Goal: Transaction & Acquisition: Purchase product/service

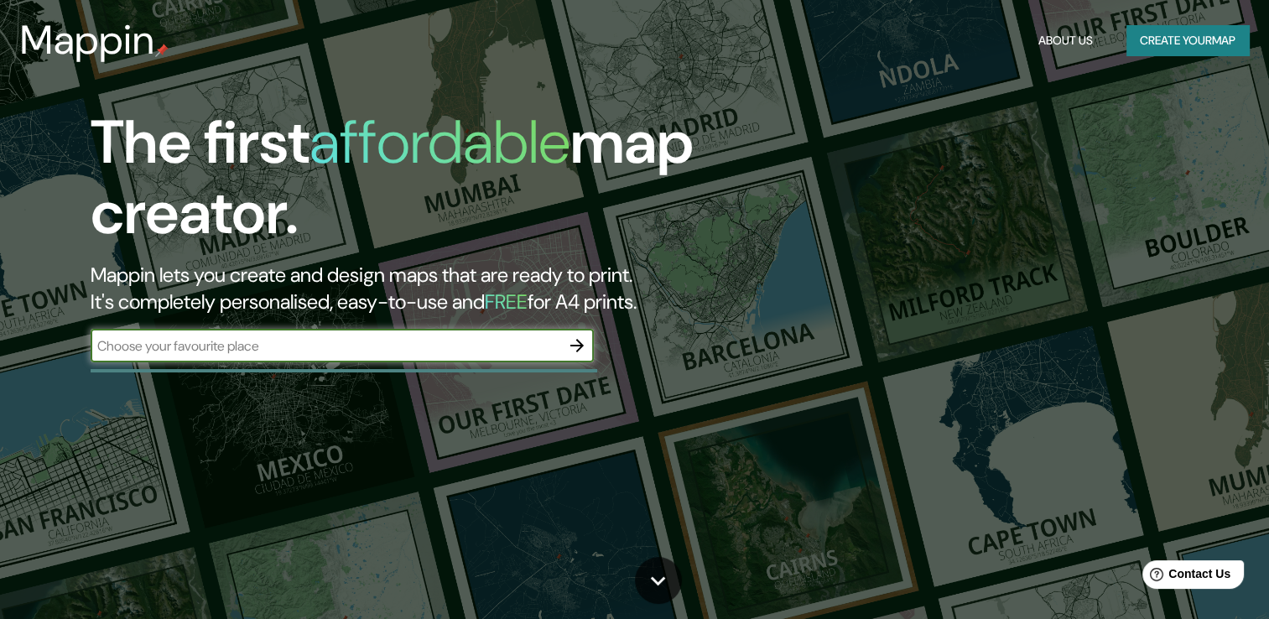
click at [302, 351] on input "text" at bounding box center [326, 345] width 470 height 19
click at [575, 345] on icon "button" at bounding box center [576, 345] width 13 height 13
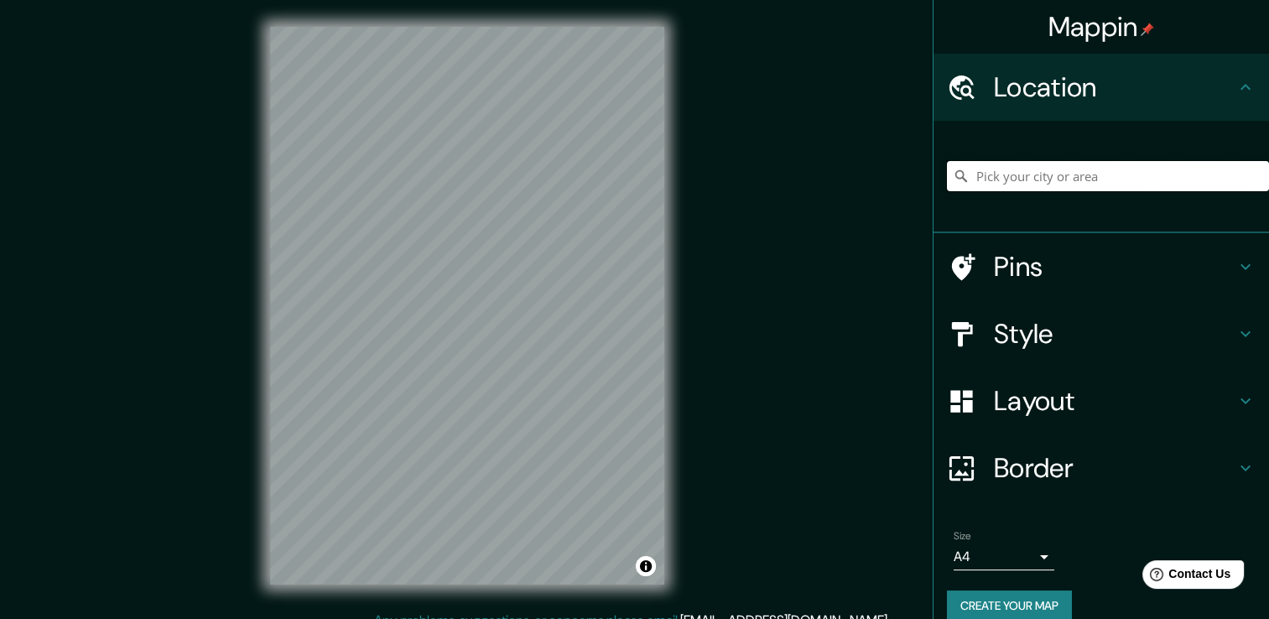
click at [1010, 181] on input "Pick your city or area" at bounding box center [1108, 176] width 322 height 30
click at [551, 27] on div at bounding box center [467, 27] width 394 height 0
click at [715, 296] on div "Mappin Location [GEOGRAPHIC_DATA], [GEOGRAPHIC_DATA], [GEOGRAPHIC_DATA] Pins St…" at bounding box center [634, 318] width 1269 height 637
click at [734, 297] on div "Mappin Location [GEOGRAPHIC_DATA], [GEOGRAPHIC_DATA], [GEOGRAPHIC_DATA] Pins St…" at bounding box center [634, 318] width 1269 height 637
click at [1235, 263] on icon at bounding box center [1245, 267] width 20 height 20
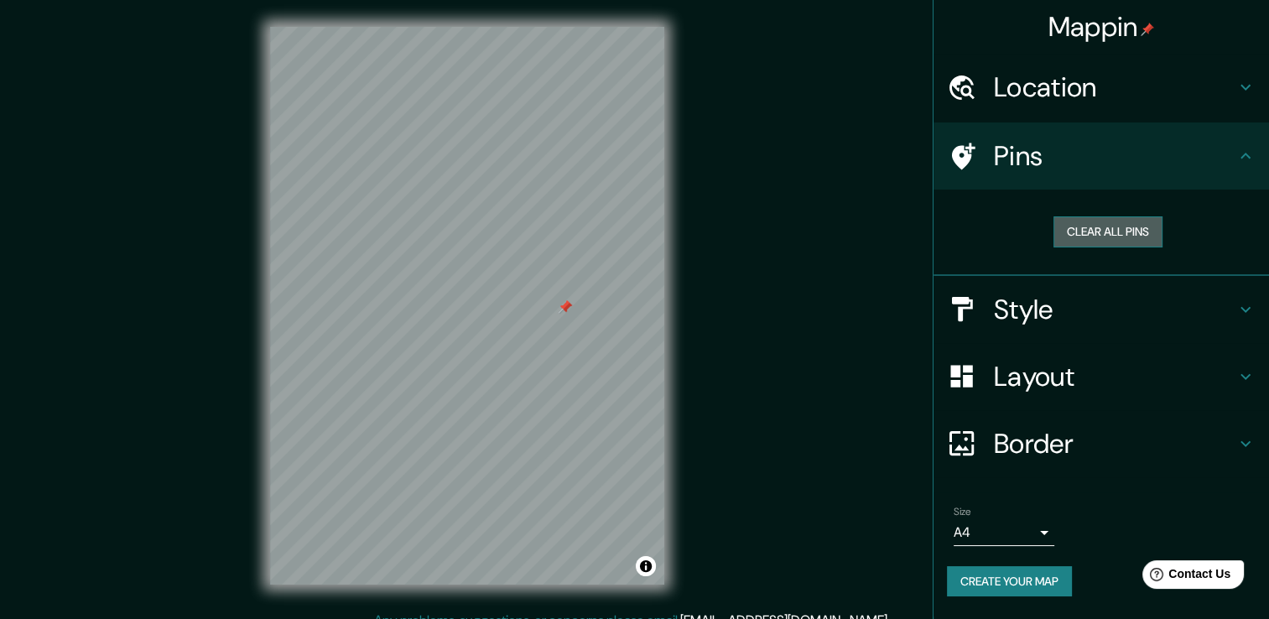
click at [1124, 237] on button "Clear all pins" at bounding box center [1107, 231] width 109 height 31
click at [1248, 157] on icon at bounding box center [1245, 156] width 10 height 6
click at [1244, 307] on icon at bounding box center [1245, 309] width 20 height 20
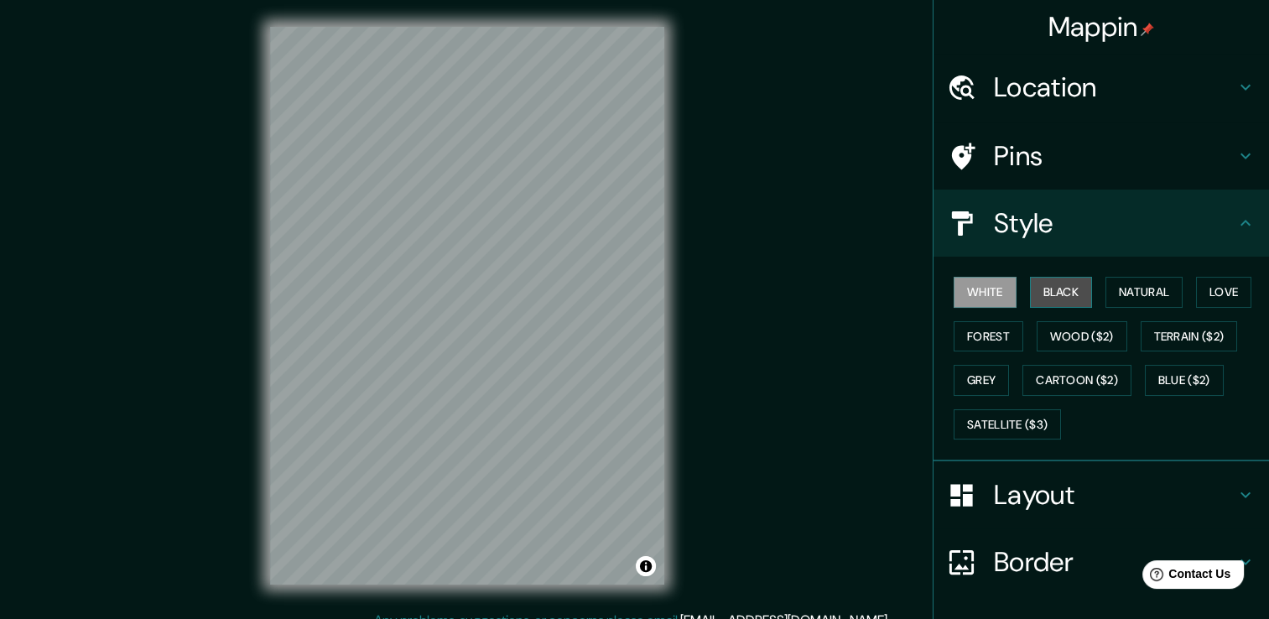
click at [1056, 295] on button "Black" at bounding box center [1061, 292] width 63 height 31
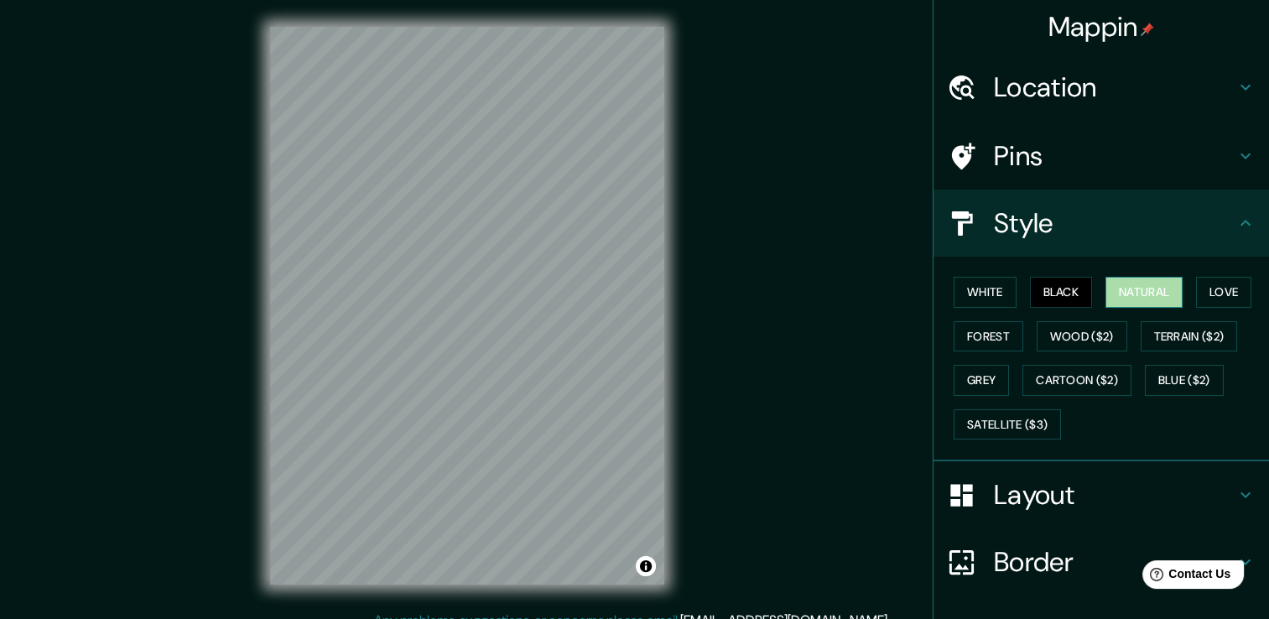
click at [1146, 294] on button "Natural" at bounding box center [1143, 292] width 77 height 31
click at [1217, 287] on button "Love" at bounding box center [1223, 292] width 55 height 31
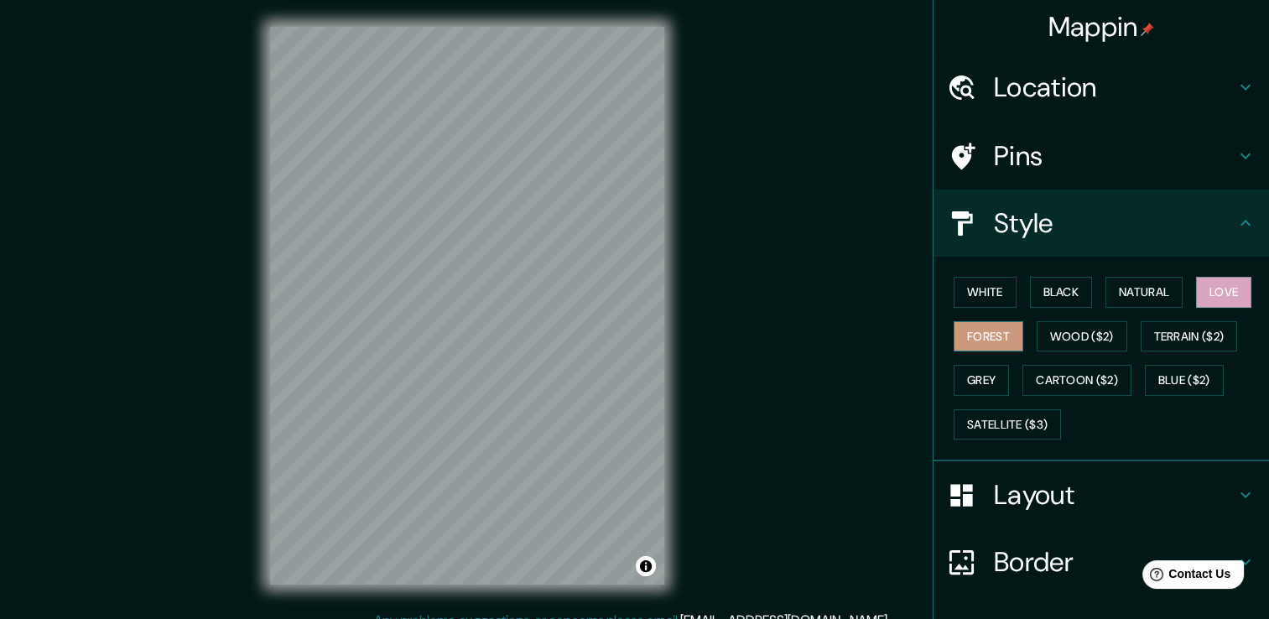
click at [1006, 330] on button "Forest" at bounding box center [989, 336] width 70 height 31
click at [1051, 337] on button "Wood ($2)" at bounding box center [1082, 336] width 91 height 31
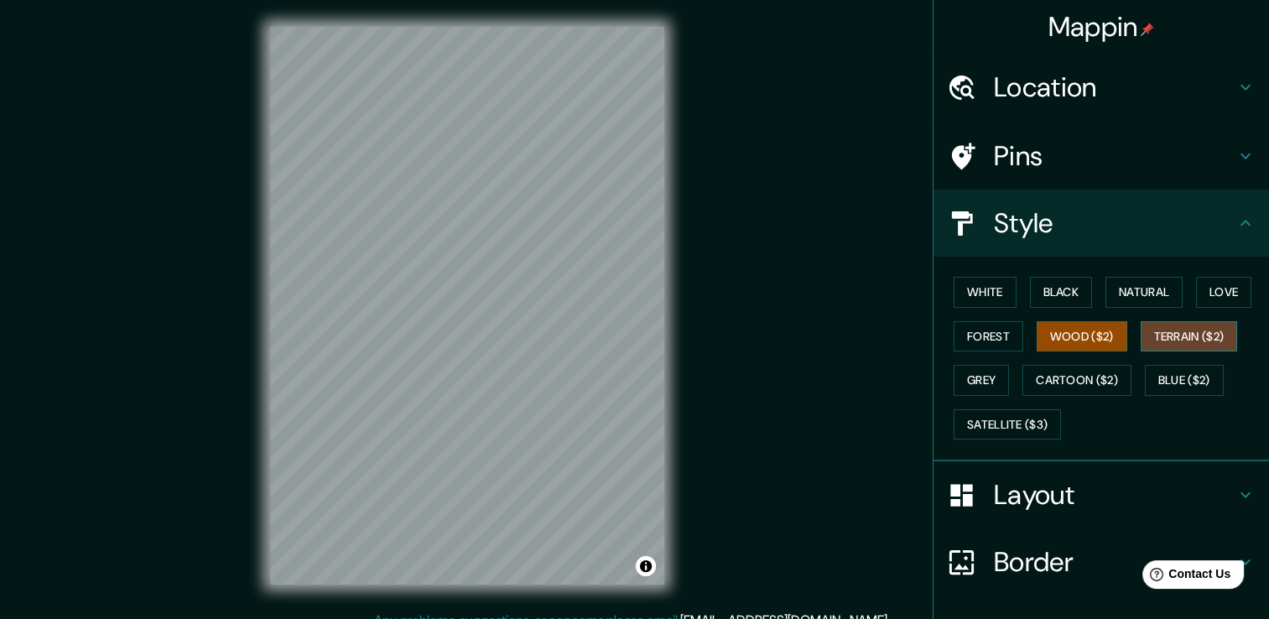
click at [1144, 331] on button "Terrain ($2)" at bounding box center [1189, 336] width 97 height 31
click at [967, 382] on button "Grey" at bounding box center [981, 380] width 55 height 31
click at [1154, 337] on button "Terrain ($2)" at bounding box center [1189, 336] width 97 height 31
click at [957, 378] on button "Grey" at bounding box center [981, 380] width 55 height 31
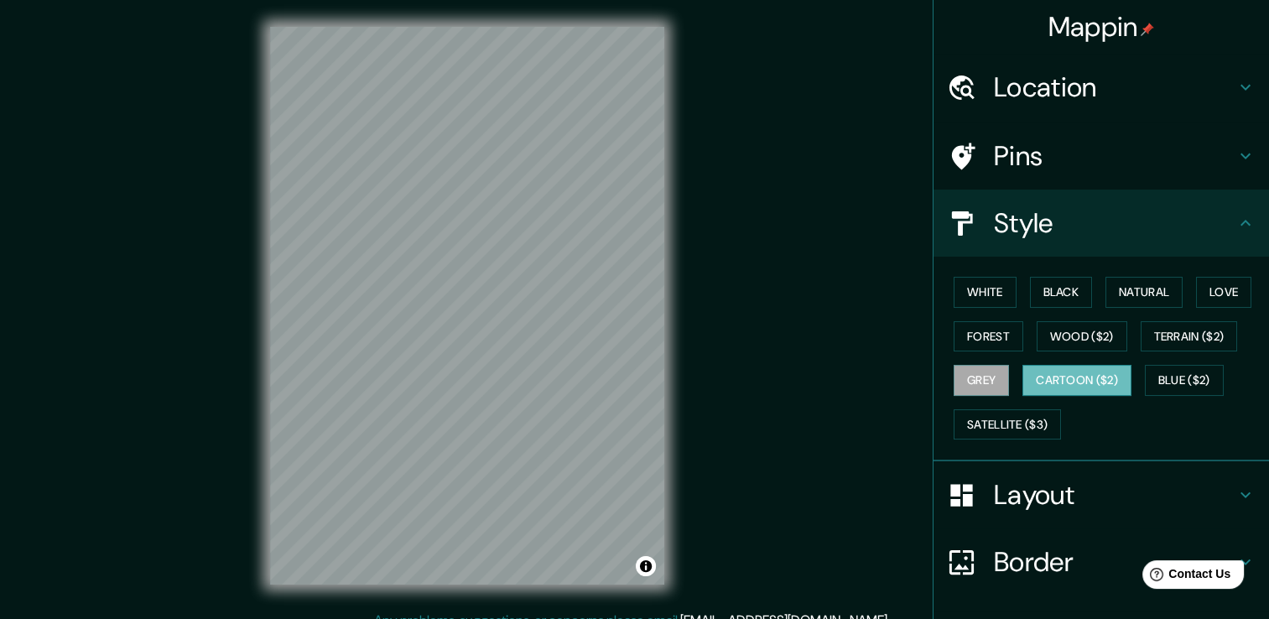
click at [1046, 377] on button "Cartoon ($2)" at bounding box center [1076, 380] width 109 height 31
click at [1156, 378] on button "Blue ($2)" at bounding box center [1184, 380] width 79 height 31
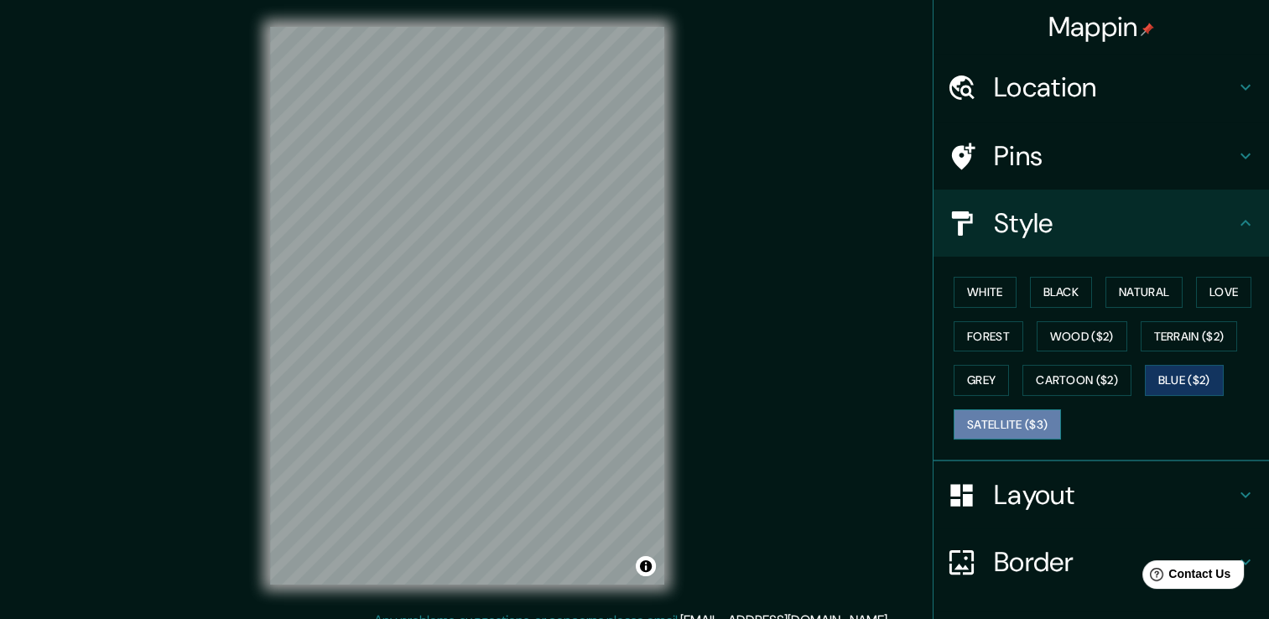
click at [996, 422] on button "Satellite ($3)" at bounding box center [1007, 424] width 107 height 31
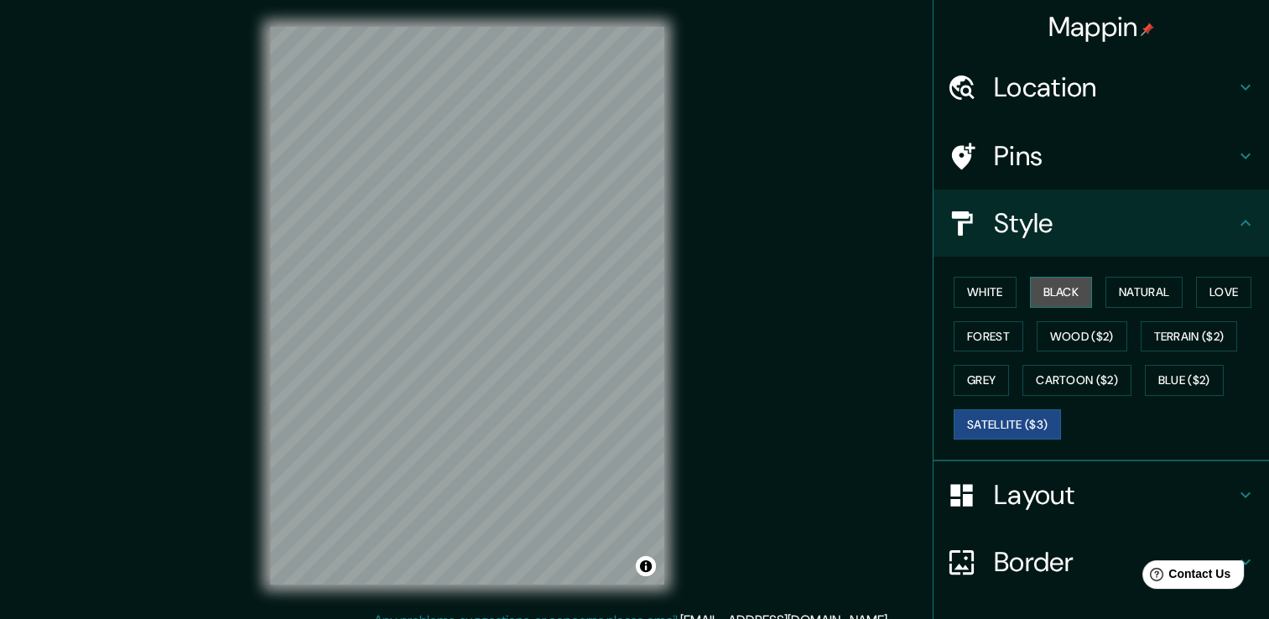
click at [1048, 290] on button "Black" at bounding box center [1061, 292] width 63 height 31
click at [1238, 488] on icon at bounding box center [1245, 495] width 20 height 20
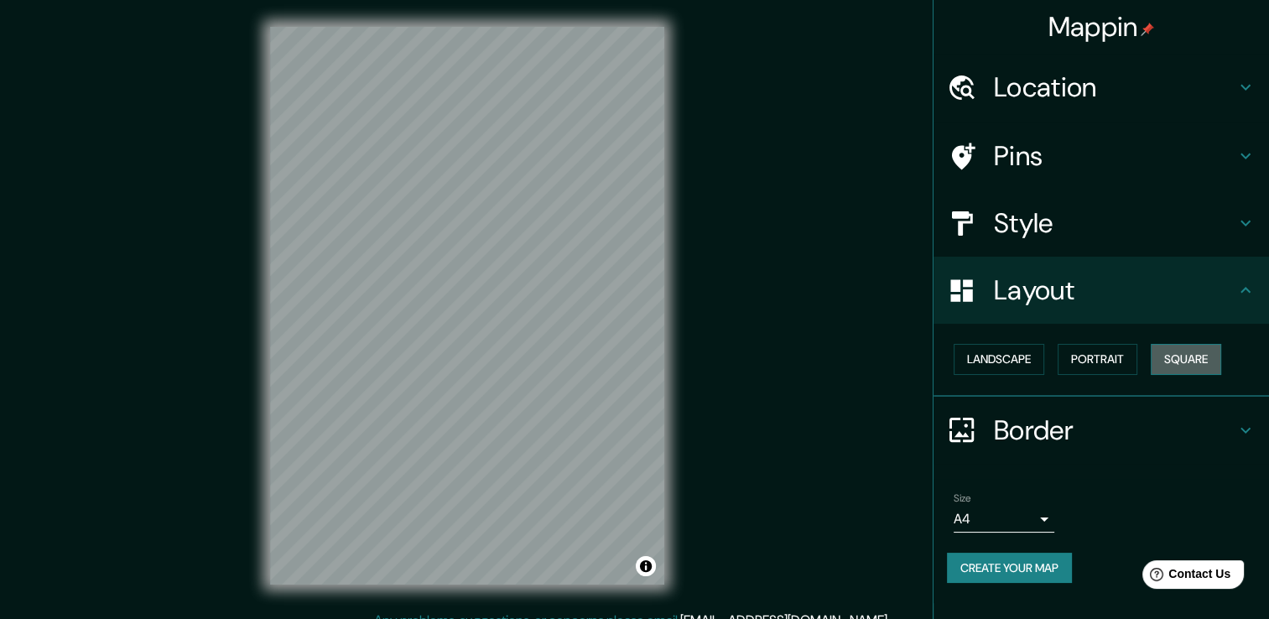
click at [1173, 357] on button "Square" at bounding box center [1186, 359] width 70 height 31
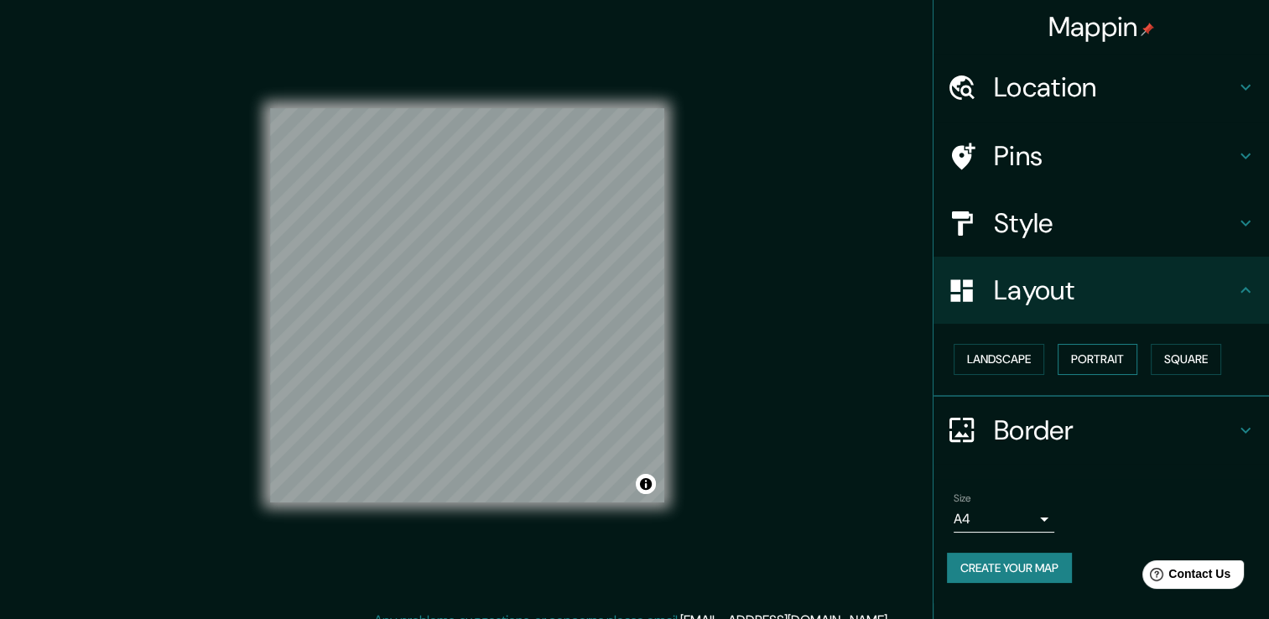
click at [1085, 363] on button "Portrait" at bounding box center [1098, 359] width 80 height 31
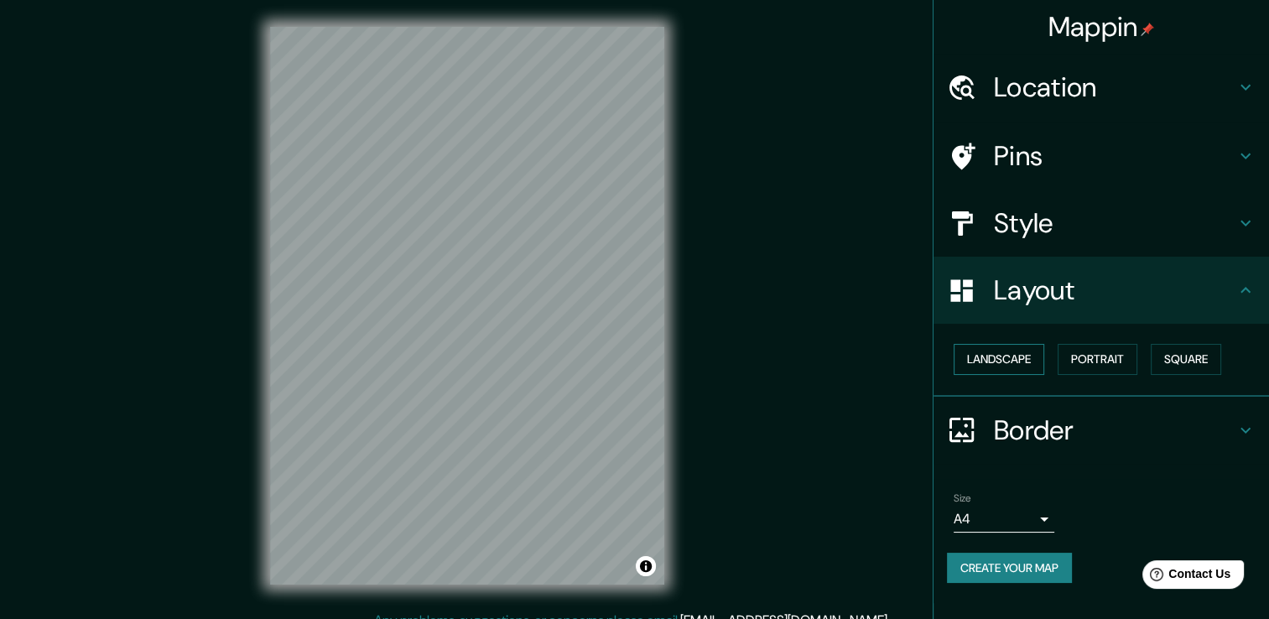
click at [1021, 361] on button "Landscape" at bounding box center [999, 359] width 91 height 31
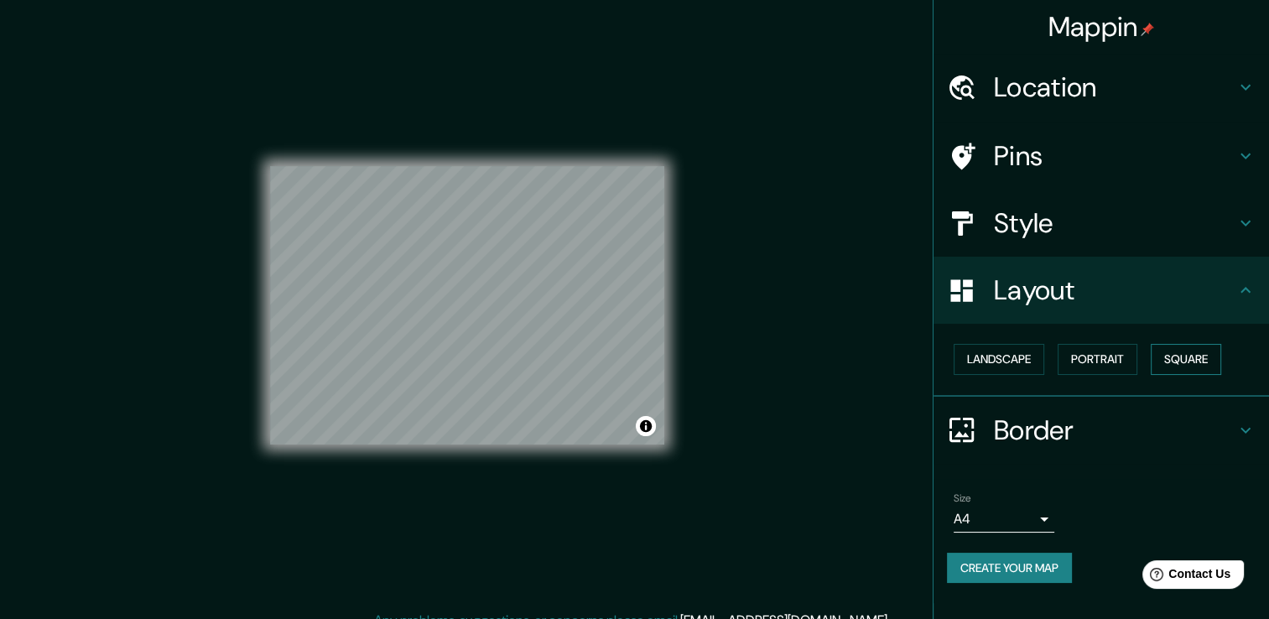
click at [1171, 361] on button "Square" at bounding box center [1186, 359] width 70 height 31
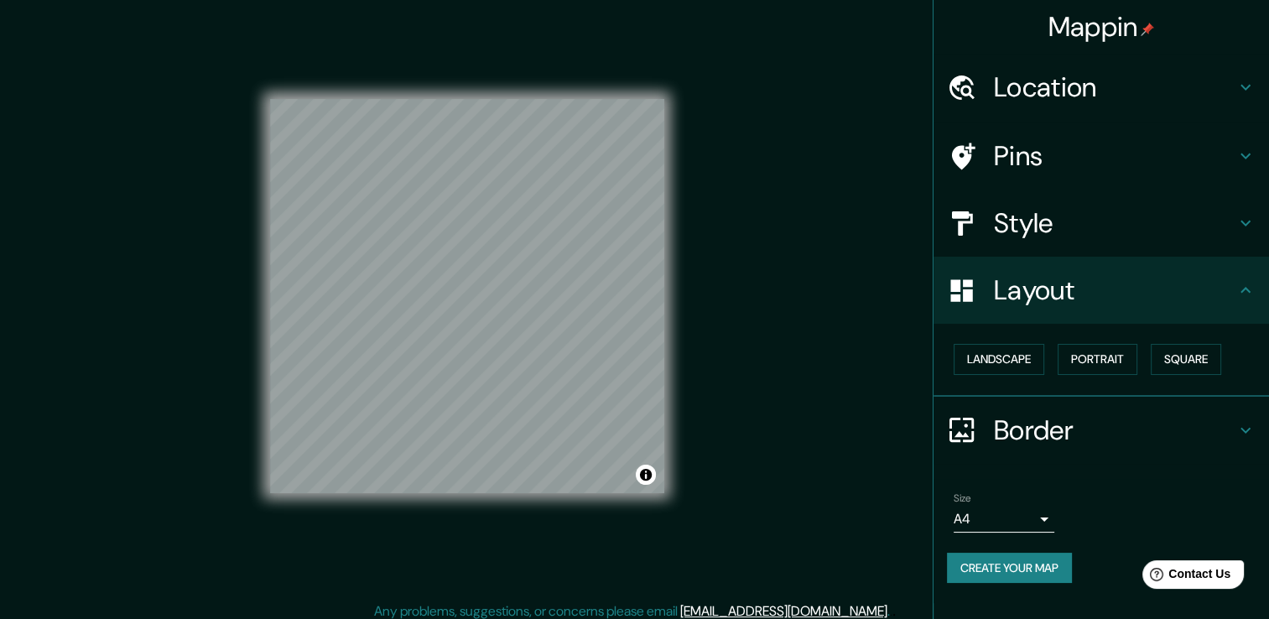
scroll to position [18, 0]
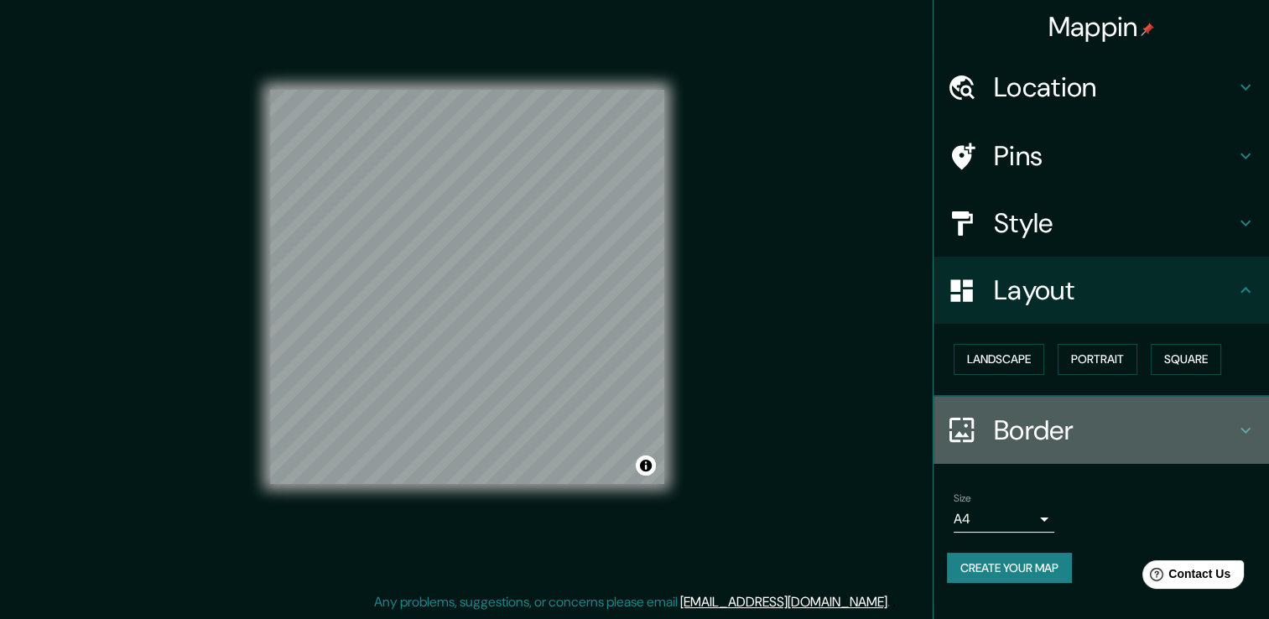
click at [1249, 421] on icon at bounding box center [1245, 430] width 20 height 20
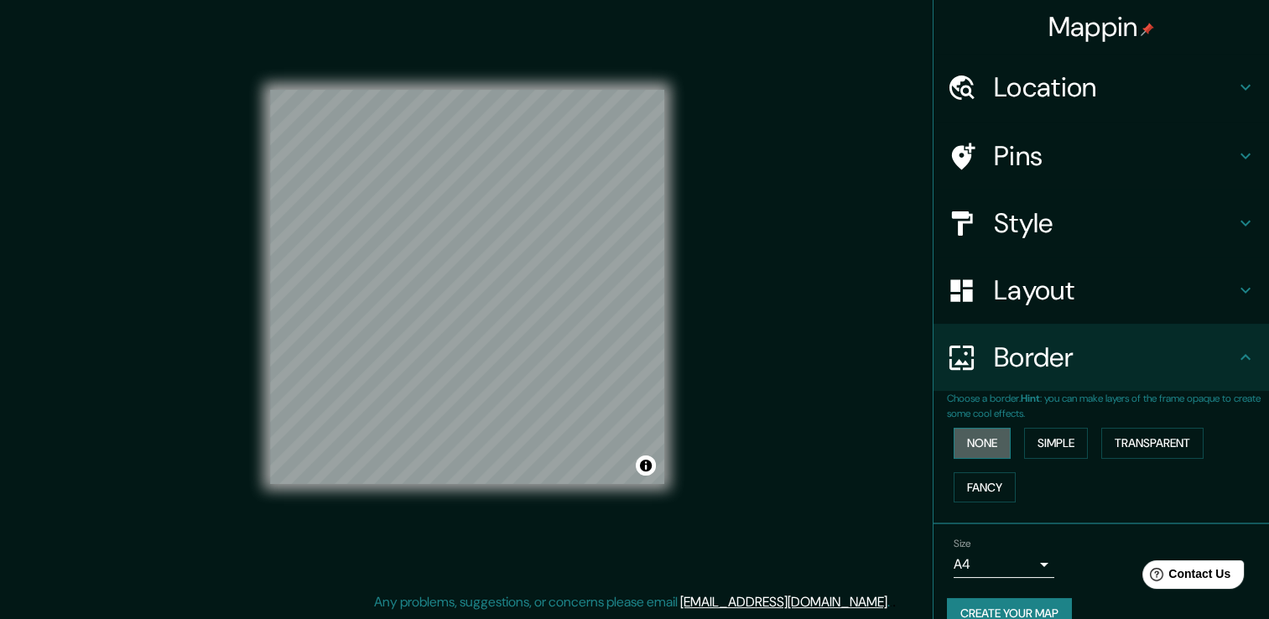
click at [977, 444] on button "None" at bounding box center [982, 443] width 57 height 31
click at [1038, 446] on button "Simple" at bounding box center [1056, 443] width 64 height 31
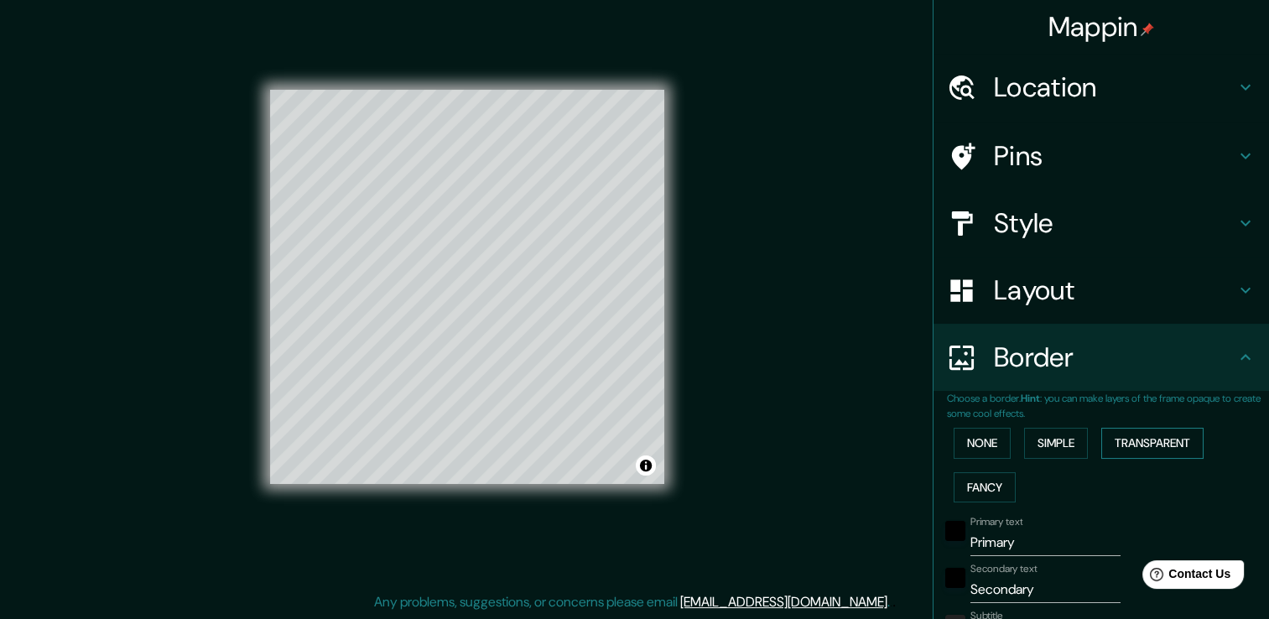
click at [1121, 445] on button "Transparent" at bounding box center [1152, 443] width 102 height 31
click at [990, 491] on button "Fancy" at bounding box center [985, 487] width 62 height 31
click at [974, 445] on button "None" at bounding box center [982, 443] width 57 height 31
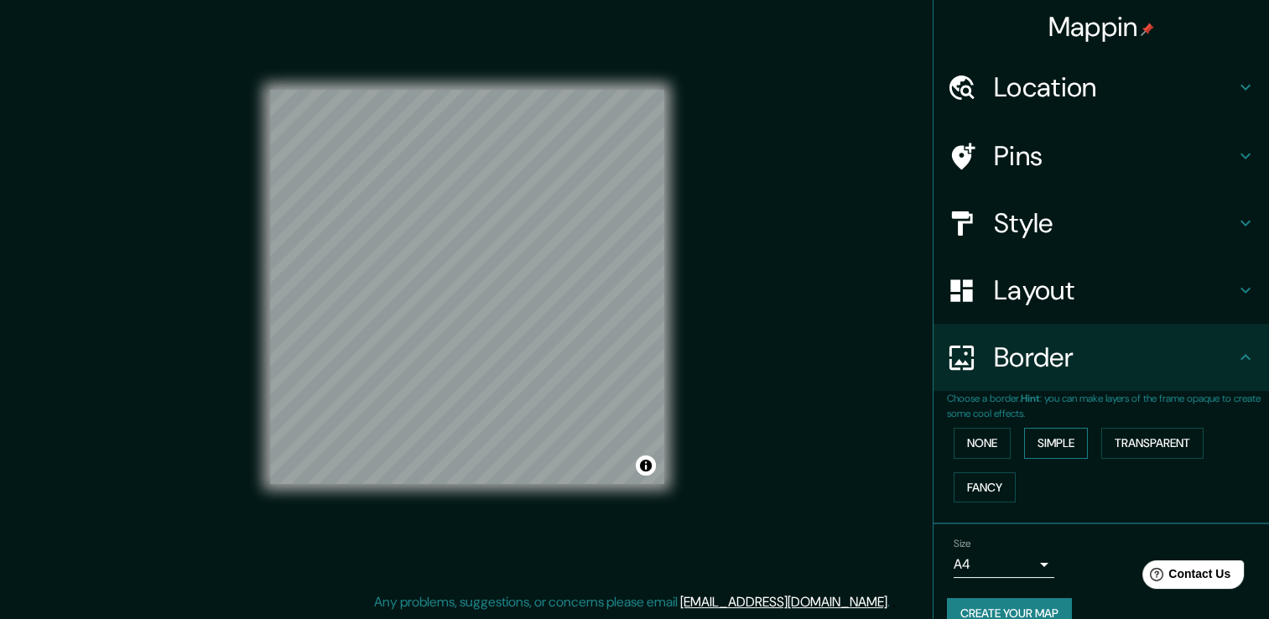
click at [1049, 444] on button "Simple" at bounding box center [1056, 443] width 64 height 31
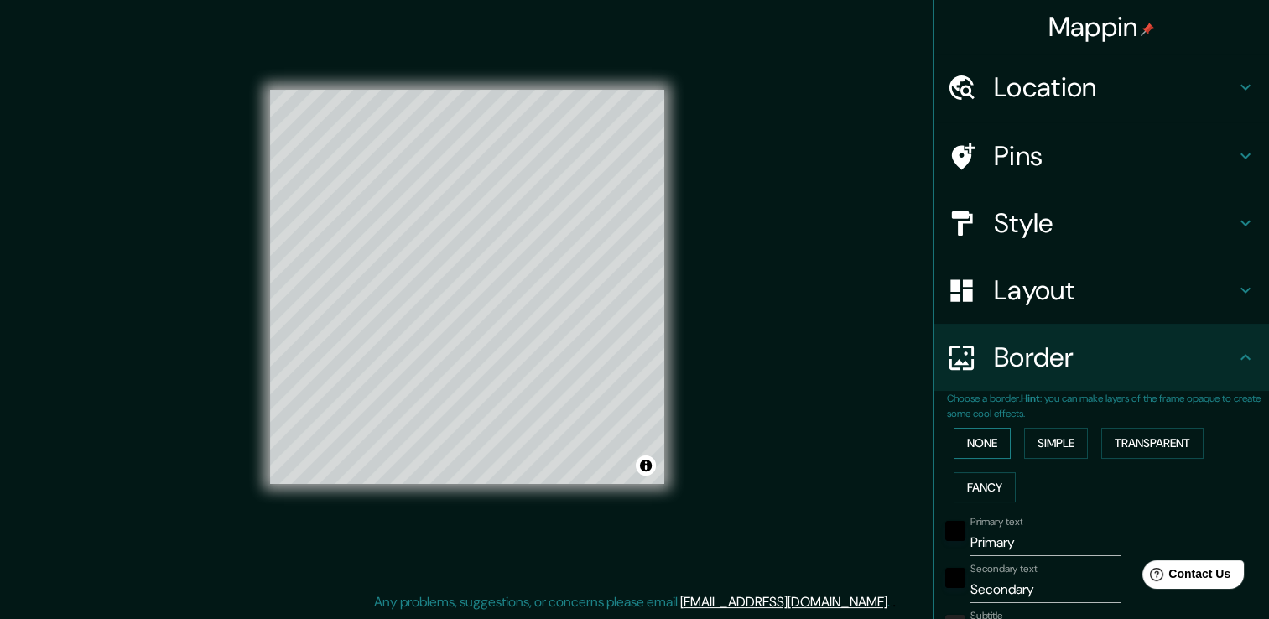
click at [971, 444] on button "None" at bounding box center [982, 443] width 57 height 31
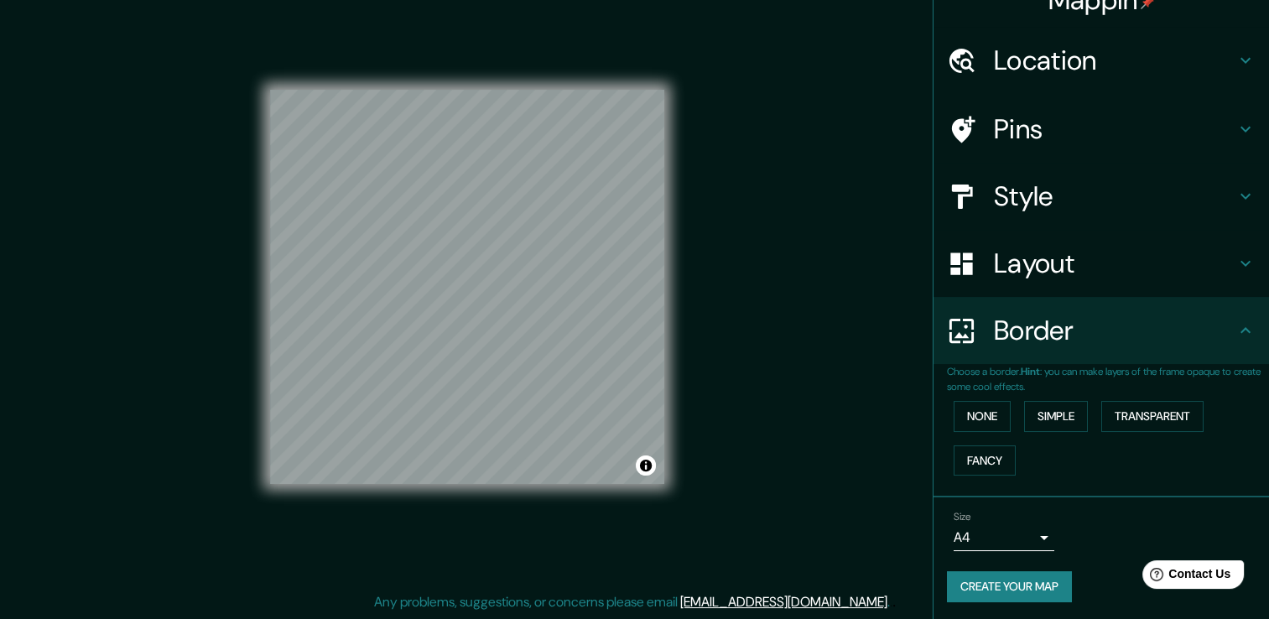
scroll to position [28, 0]
click at [1029, 590] on button "Create your map" at bounding box center [1009, 585] width 125 height 31
click at [1240, 195] on icon at bounding box center [1245, 196] width 10 height 6
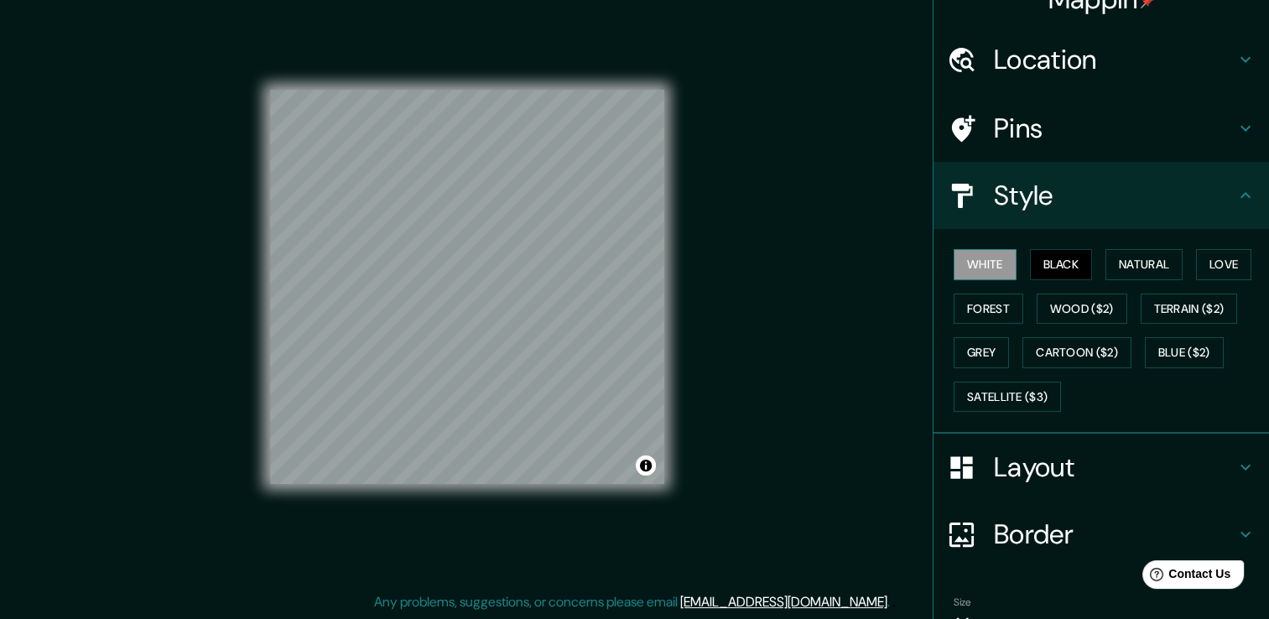
click at [982, 268] on button "White" at bounding box center [985, 264] width 63 height 31
click at [1040, 260] on button "Black" at bounding box center [1061, 264] width 63 height 31
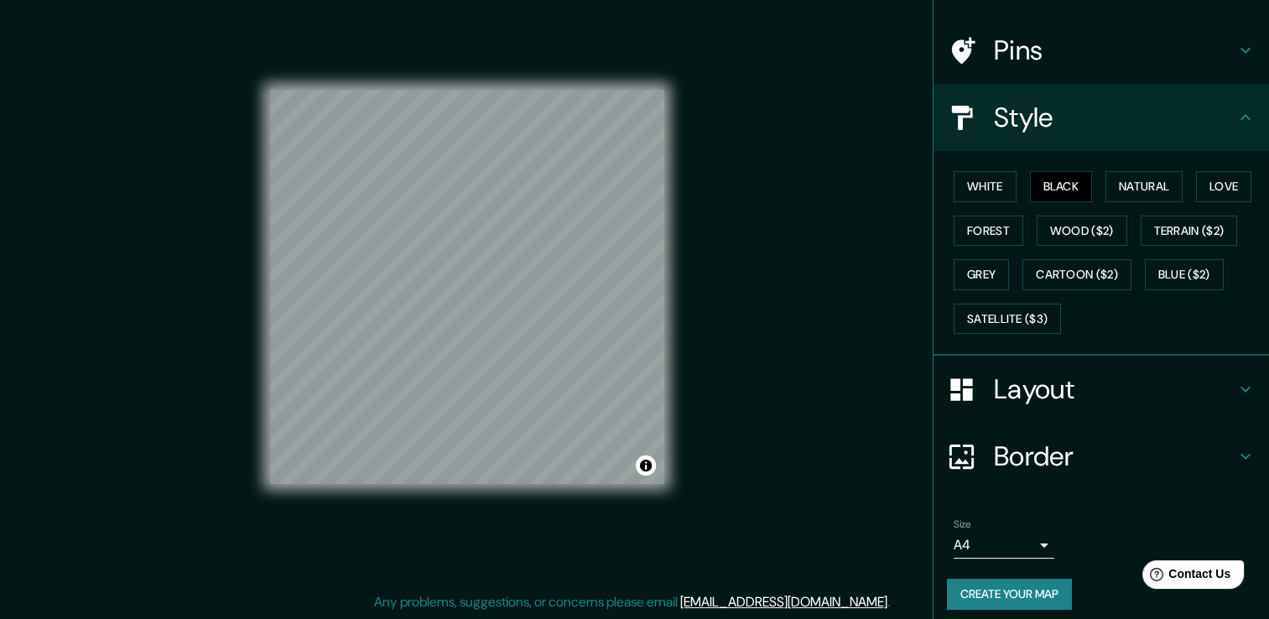
scroll to position [113, 0]
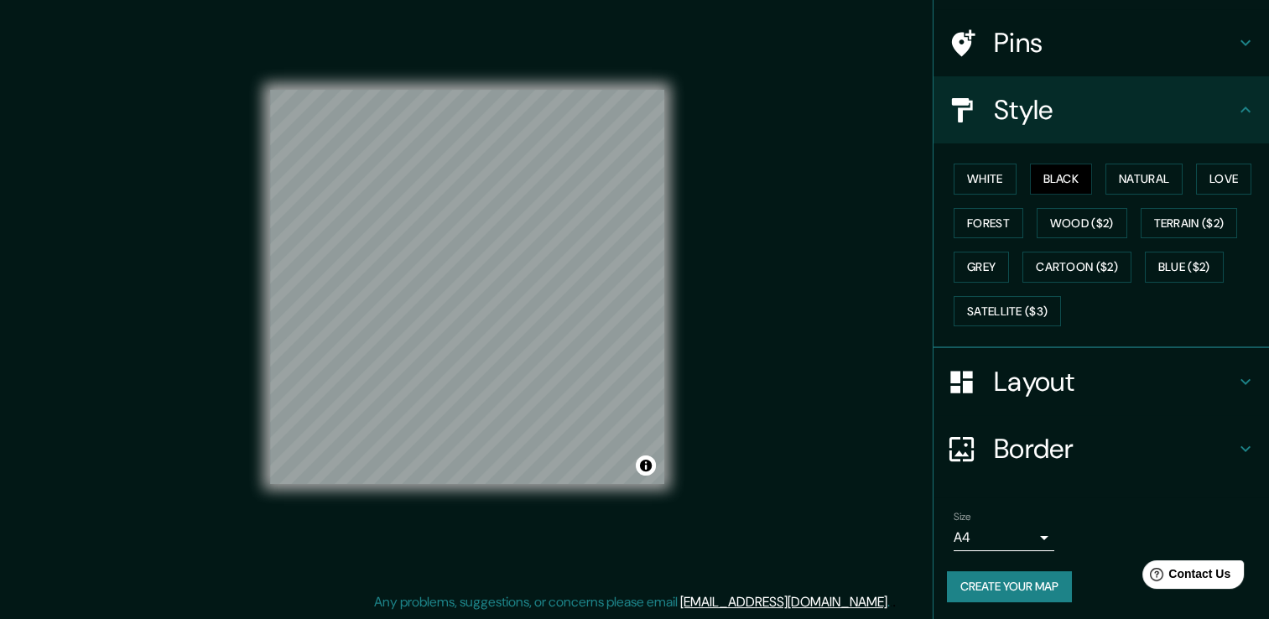
click at [671, 381] on div "© Mapbox © OpenStreetMap Improve this map" at bounding box center [467, 287] width 448 height 611
click at [1235, 105] on icon at bounding box center [1245, 110] width 20 height 20
click at [1240, 43] on icon at bounding box center [1245, 43] width 10 height 6
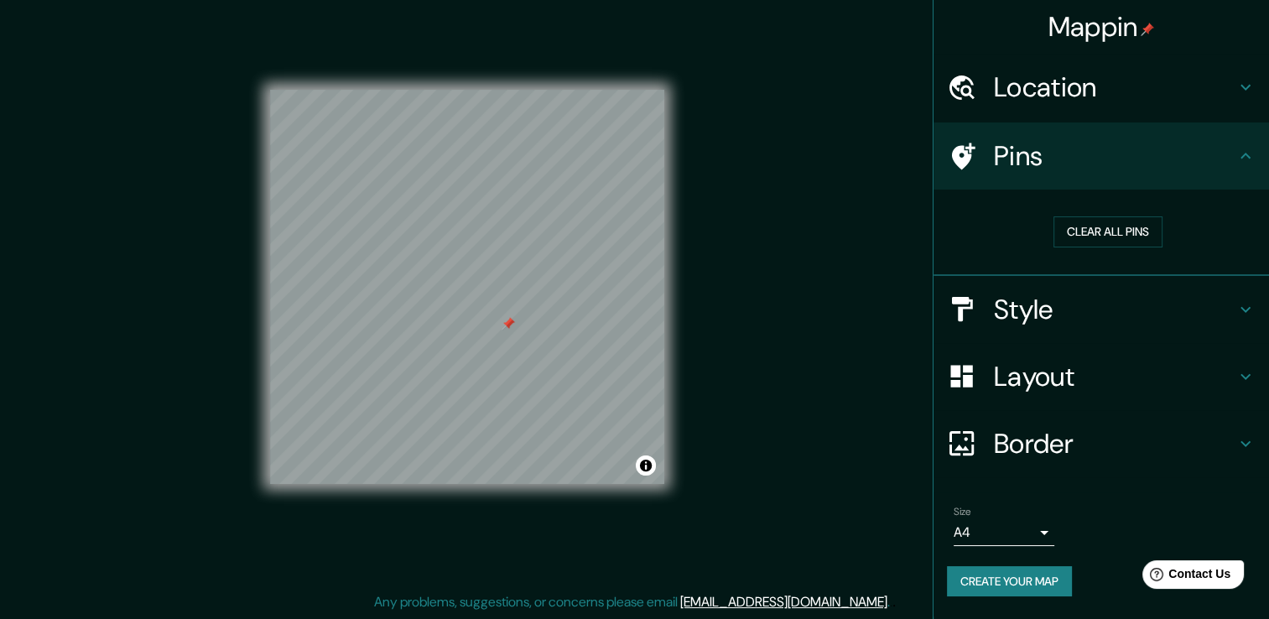
scroll to position [0, 0]
click at [1120, 235] on button "Clear all pins" at bounding box center [1107, 231] width 109 height 31
click at [501, 351] on div at bounding box center [507, 343] width 13 height 13
click at [1003, 578] on button "Create your map" at bounding box center [1009, 581] width 125 height 31
click at [1003, 578] on div "Create your map" at bounding box center [1101, 581] width 309 height 31
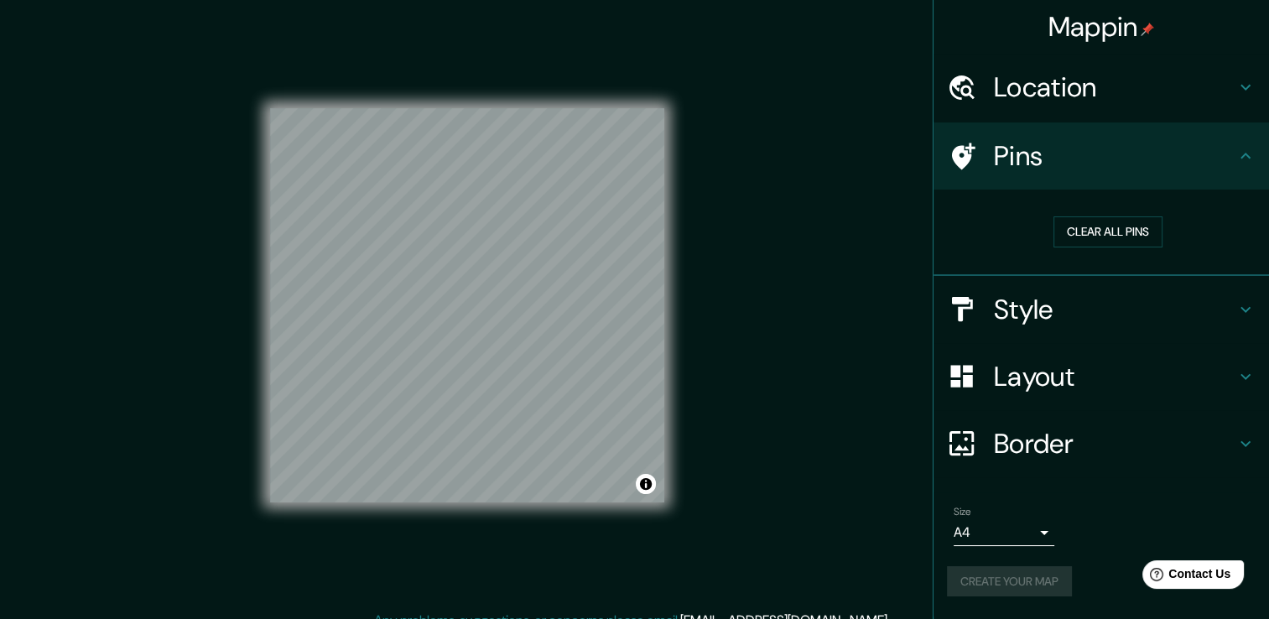
scroll to position [18, 0]
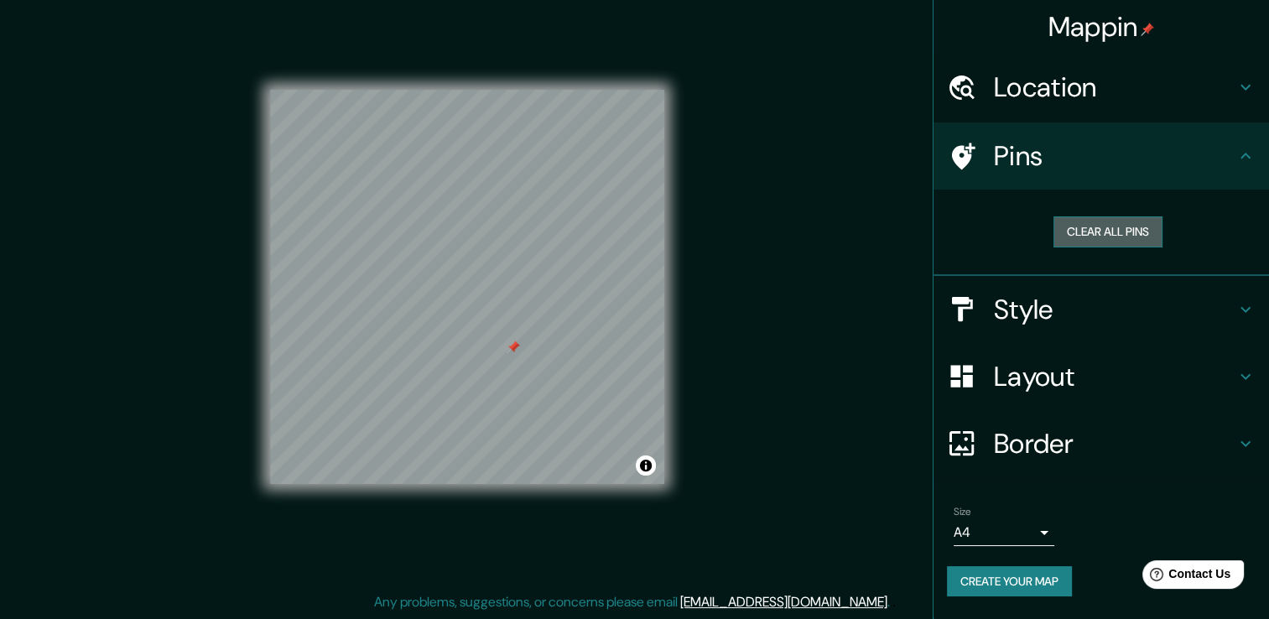
click at [1139, 235] on button "Clear all pins" at bounding box center [1107, 231] width 109 height 31
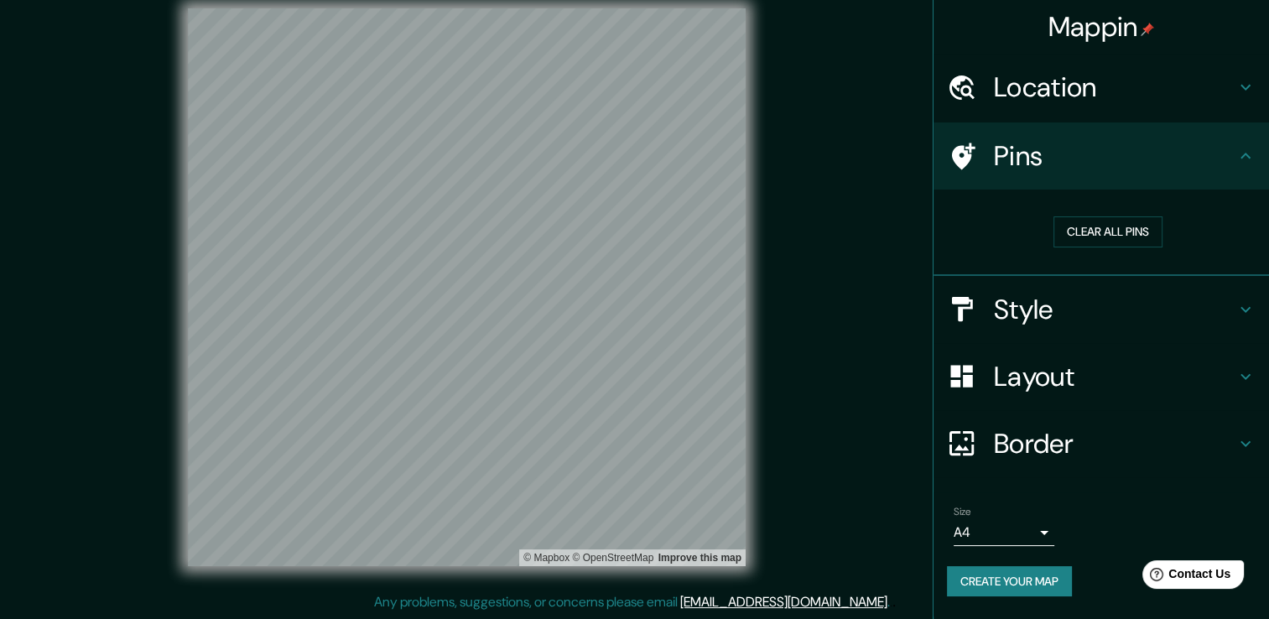
drag, startPoint x: 1169, startPoint y: 0, endPoint x: 878, endPoint y: 81, distance: 301.9
click at [878, 81] on div "© Mapbox © OpenStreetMap Improve this map" at bounding box center [467, 286] width 1142 height 557
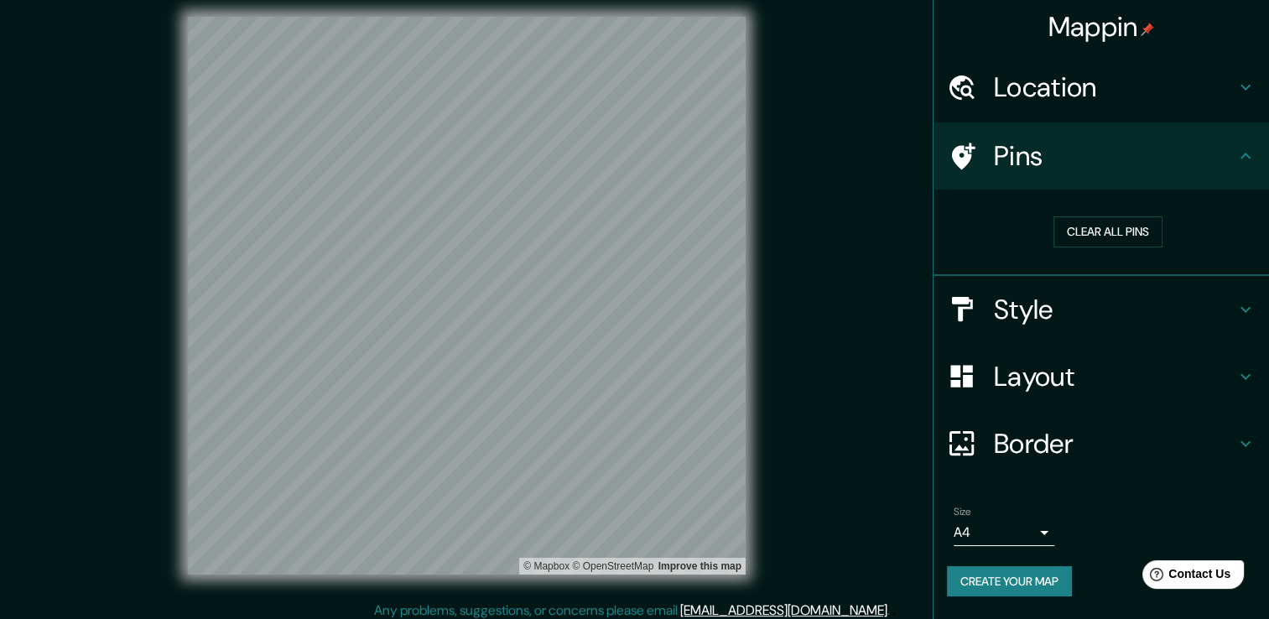
scroll to position [0, 0]
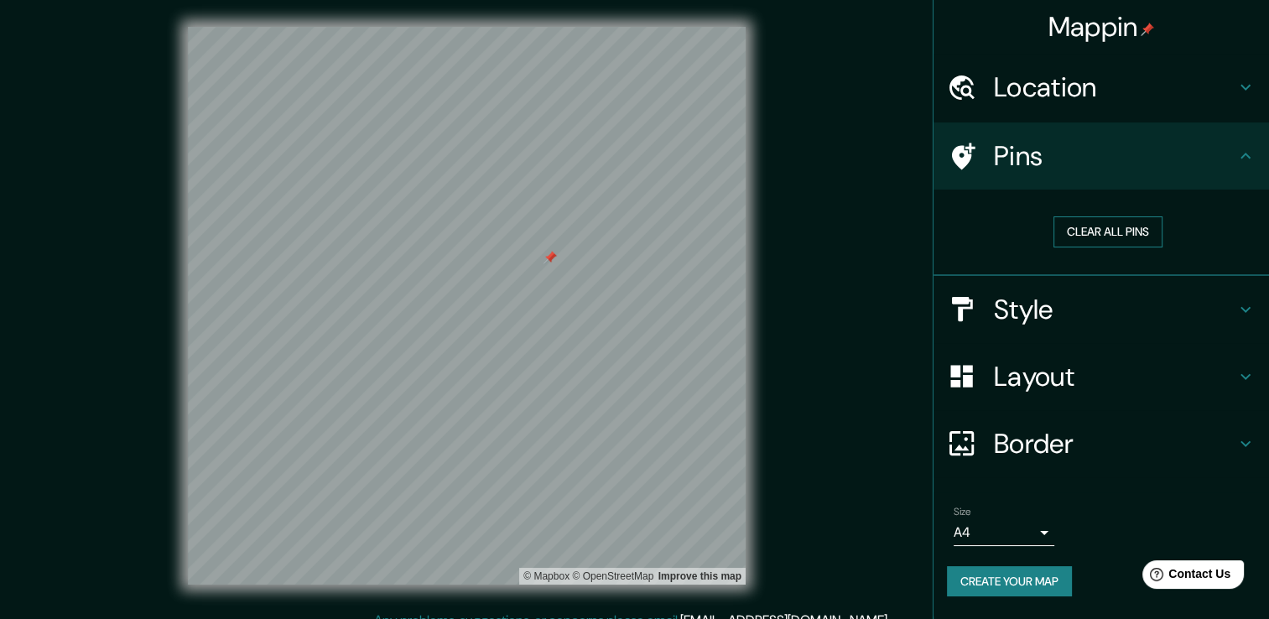
click at [1067, 227] on button "Clear all pins" at bounding box center [1107, 231] width 109 height 31
click at [1250, 308] on icon at bounding box center [1245, 309] width 20 height 20
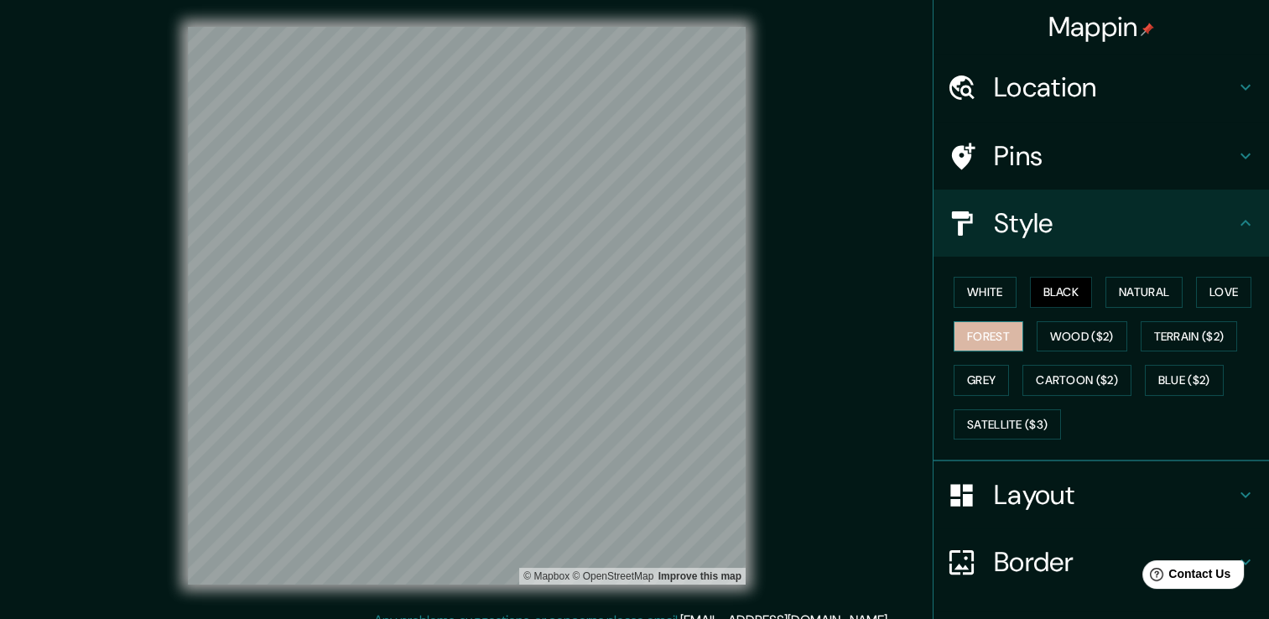
click at [1000, 335] on button "Forest" at bounding box center [989, 336] width 70 height 31
click at [1133, 294] on button "Natural" at bounding box center [1143, 292] width 77 height 31
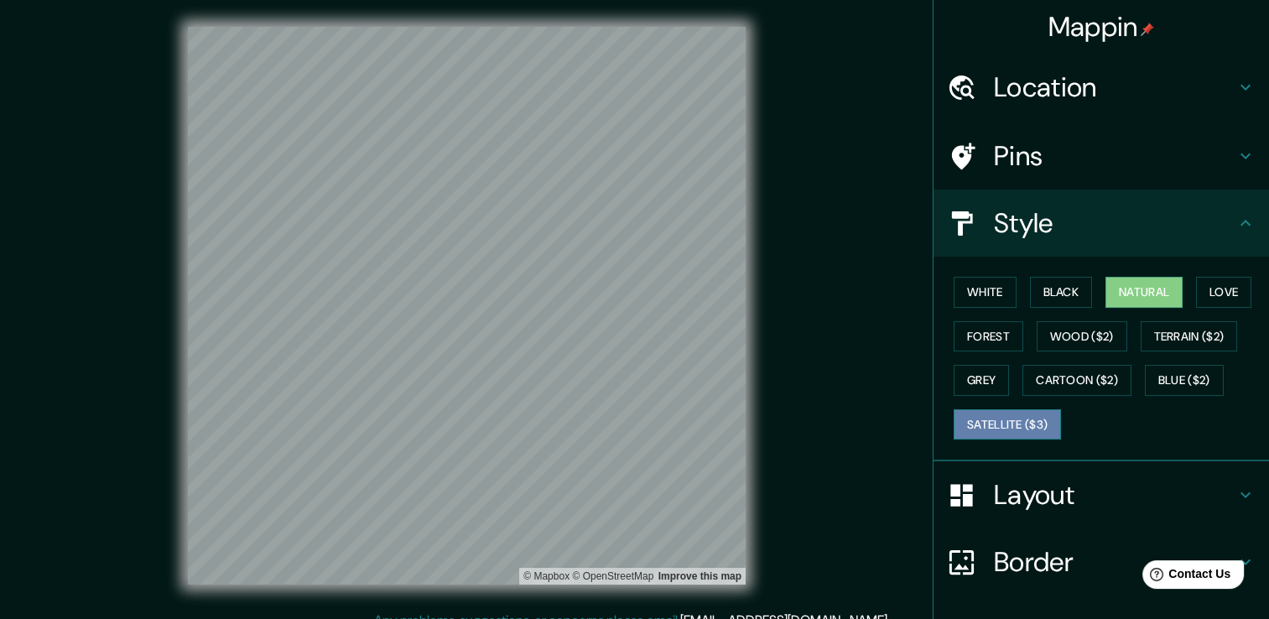
click at [1026, 419] on button "Satellite ($3)" at bounding box center [1007, 424] width 107 height 31
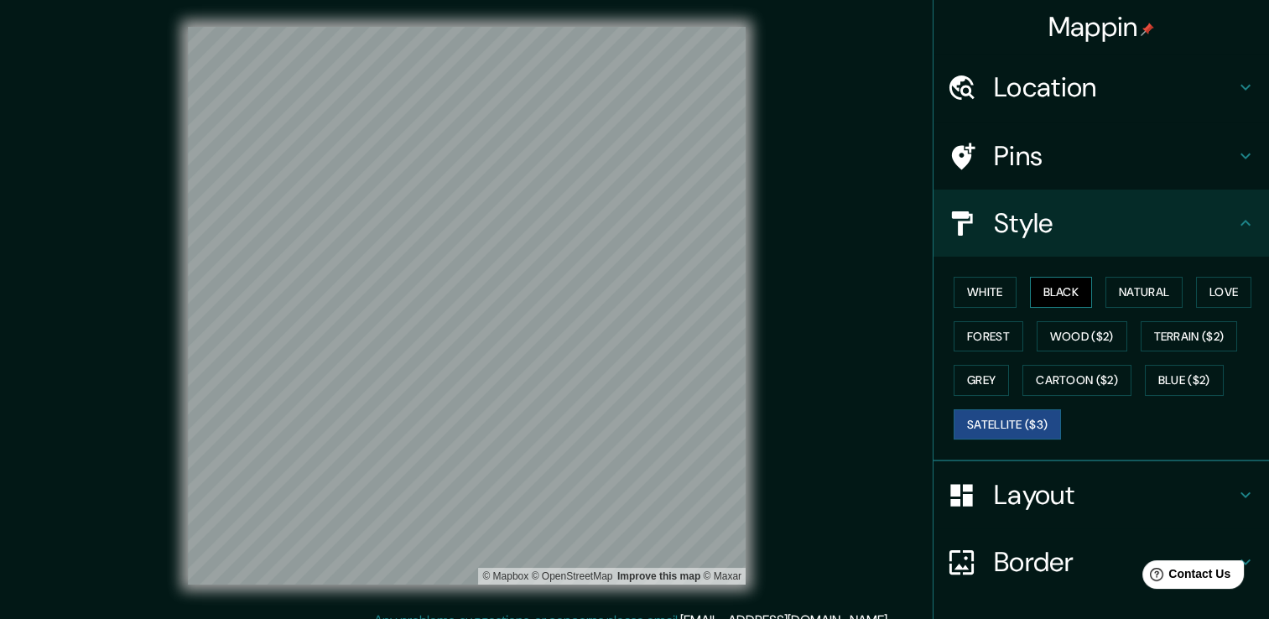
click at [1064, 293] on button "Black" at bounding box center [1061, 292] width 63 height 31
click at [982, 381] on button "Grey" at bounding box center [981, 380] width 55 height 31
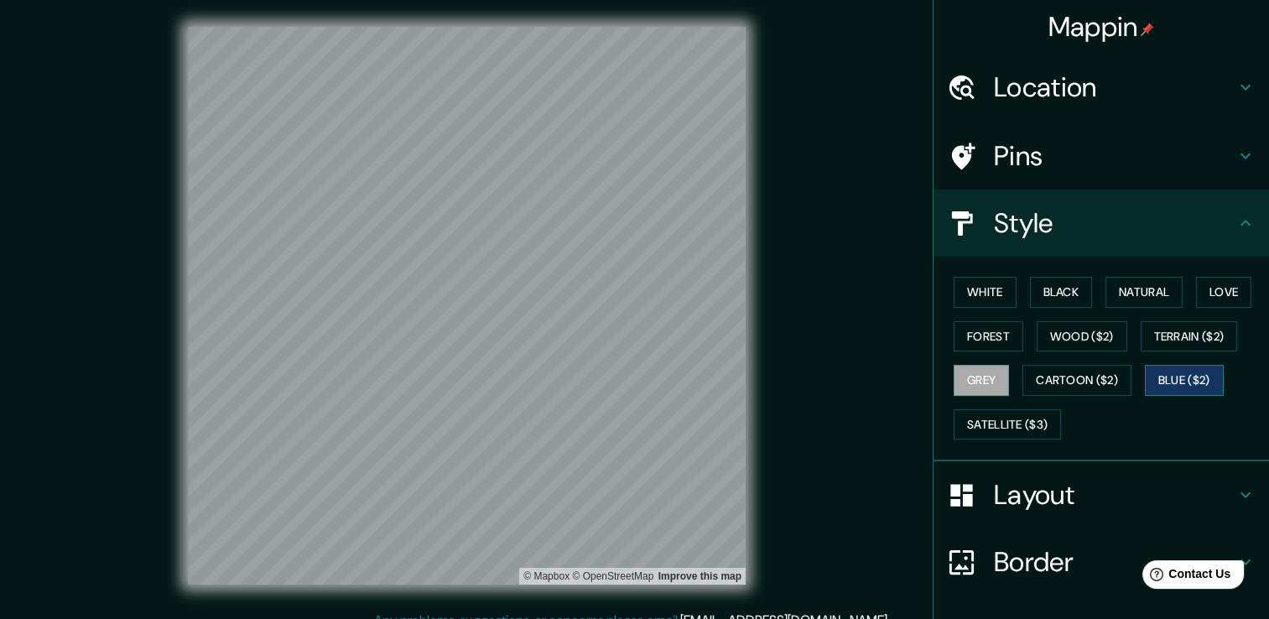
click at [1191, 381] on button "Blue ($2)" at bounding box center [1184, 380] width 79 height 31
click at [1220, 163] on h4 "Pins" at bounding box center [1115, 156] width 242 height 34
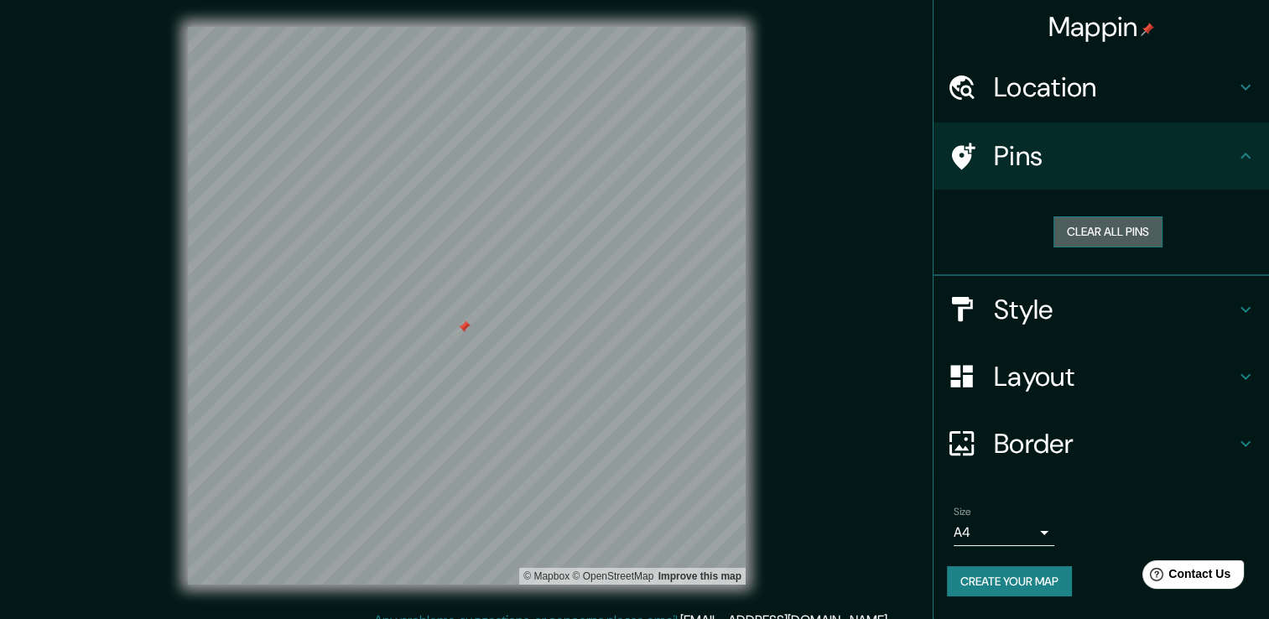
click at [1120, 233] on button "Clear all pins" at bounding box center [1107, 231] width 109 height 31
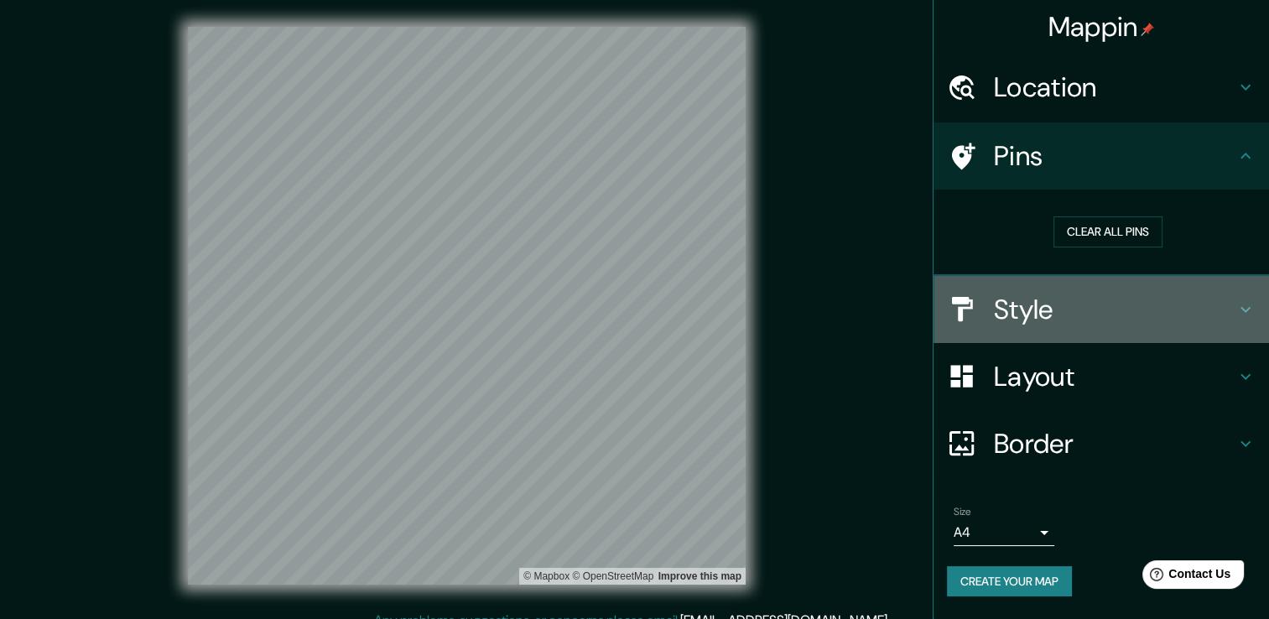
click at [1252, 308] on icon at bounding box center [1245, 309] width 20 height 20
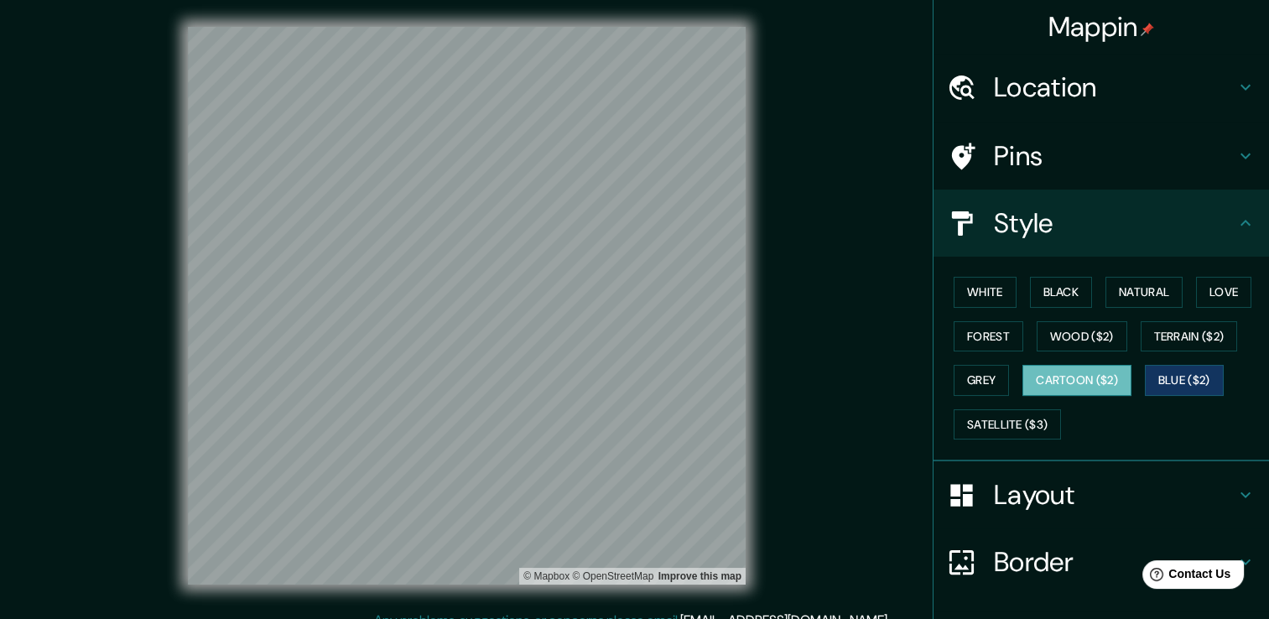
click at [1050, 391] on button "Cartoon ($2)" at bounding box center [1076, 380] width 109 height 31
click at [996, 428] on button "Satellite ($3)" at bounding box center [1007, 424] width 107 height 31
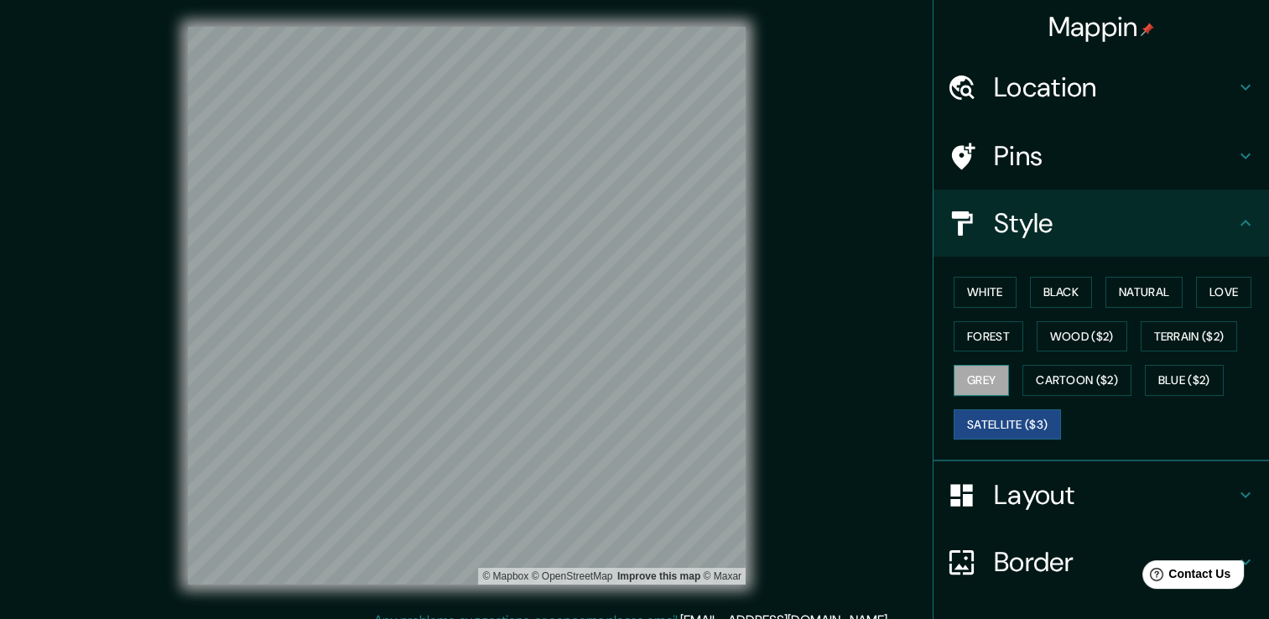
click at [977, 386] on button "Grey" at bounding box center [981, 380] width 55 height 31
click at [1232, 288] on button "Love" at bounding box center [1223, 292] width 55 height 31
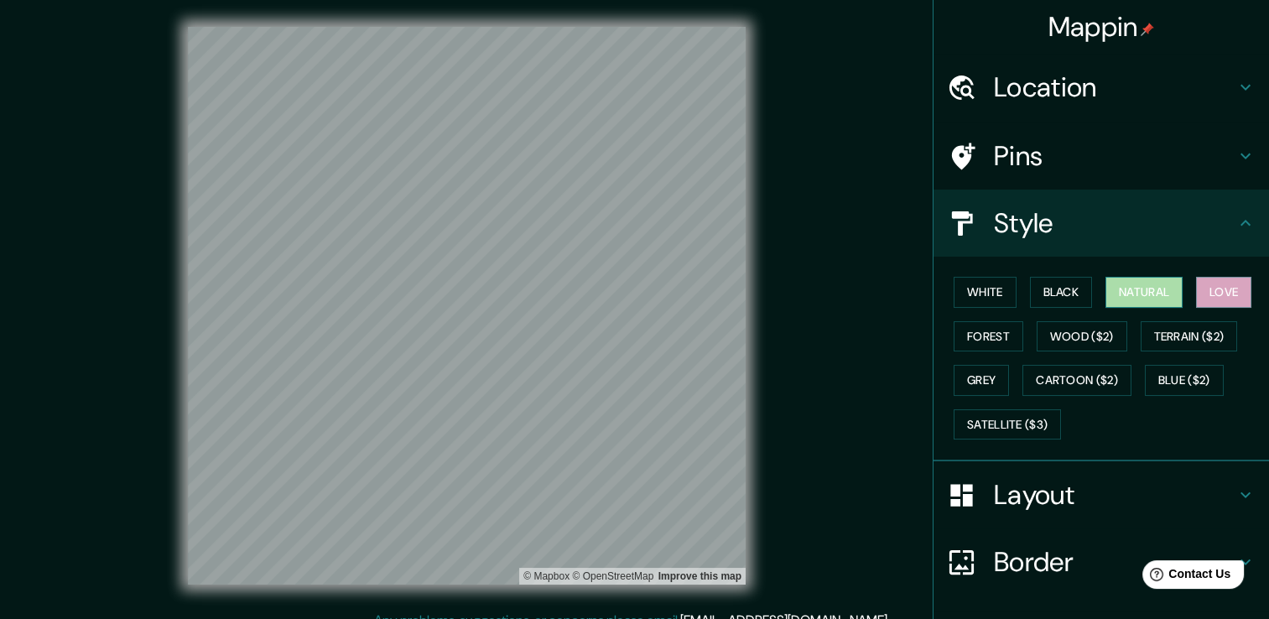
click at [1130, 300] on button "Natural" at bounding box center [1143, 292] width 77 height 31
click at [973, 299] on button "White" at bounding box center [985, 292] width 63 height 31
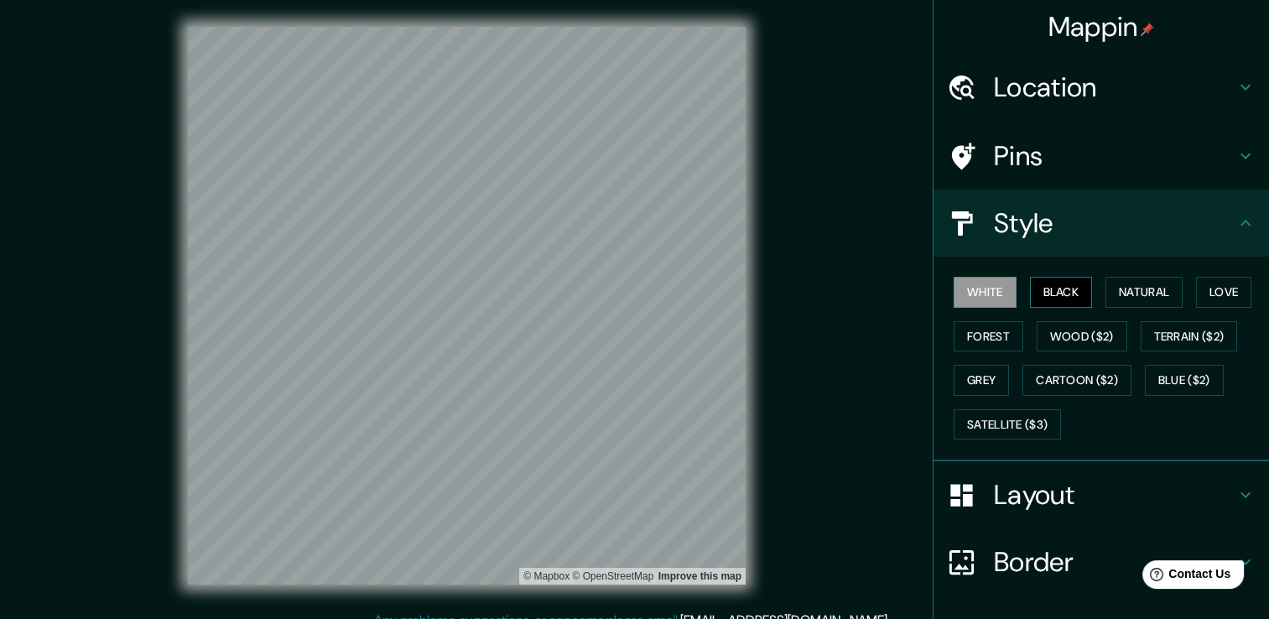
click at [1050, 296] on button "Black" at bounding box center [1061, 292] width 63 height 31
click at [997, 337] on button "Forest" at bounding box center [989, 336] width 70 height 31
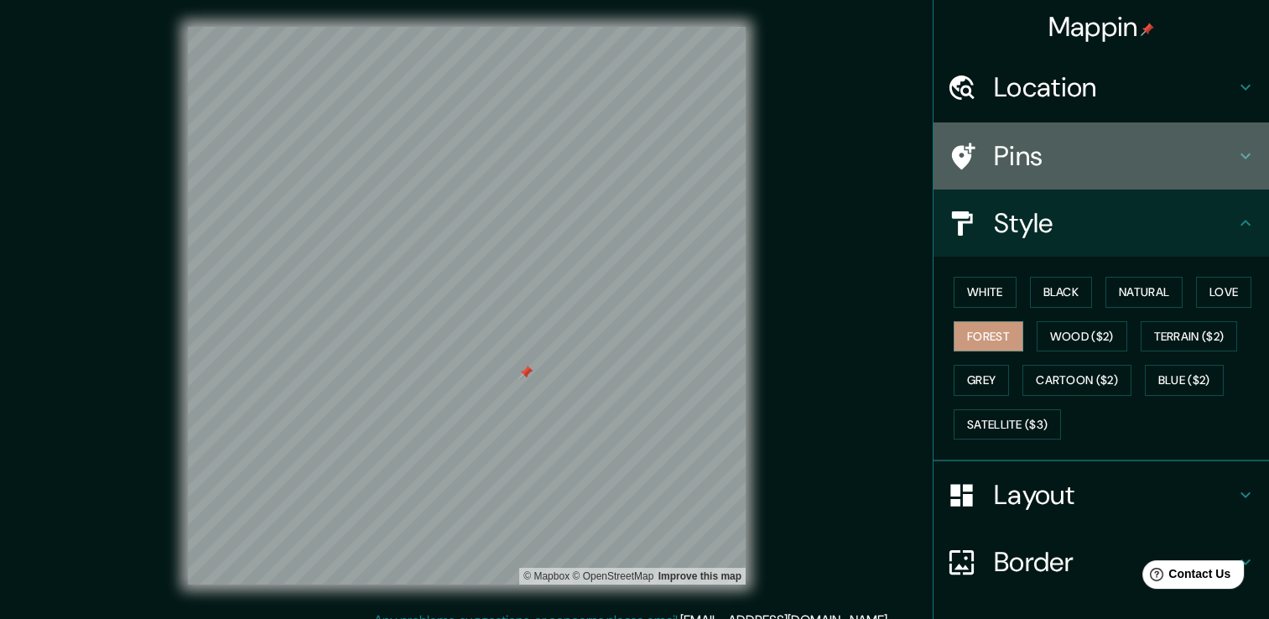
click at [1220, 166] on h4 "Pins" at bounding box center [1115, 156] width 242 height 34
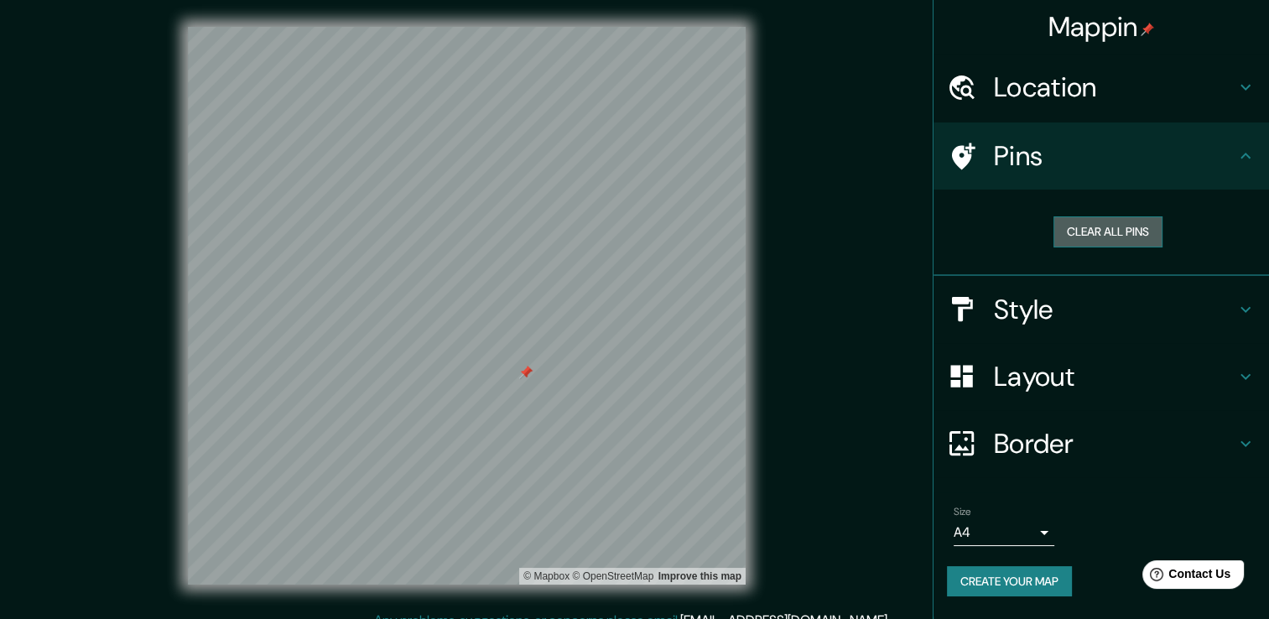
click at [1107, 234] on button "Clear all pins" at bounding box center [1107, 231] width 109 height 31
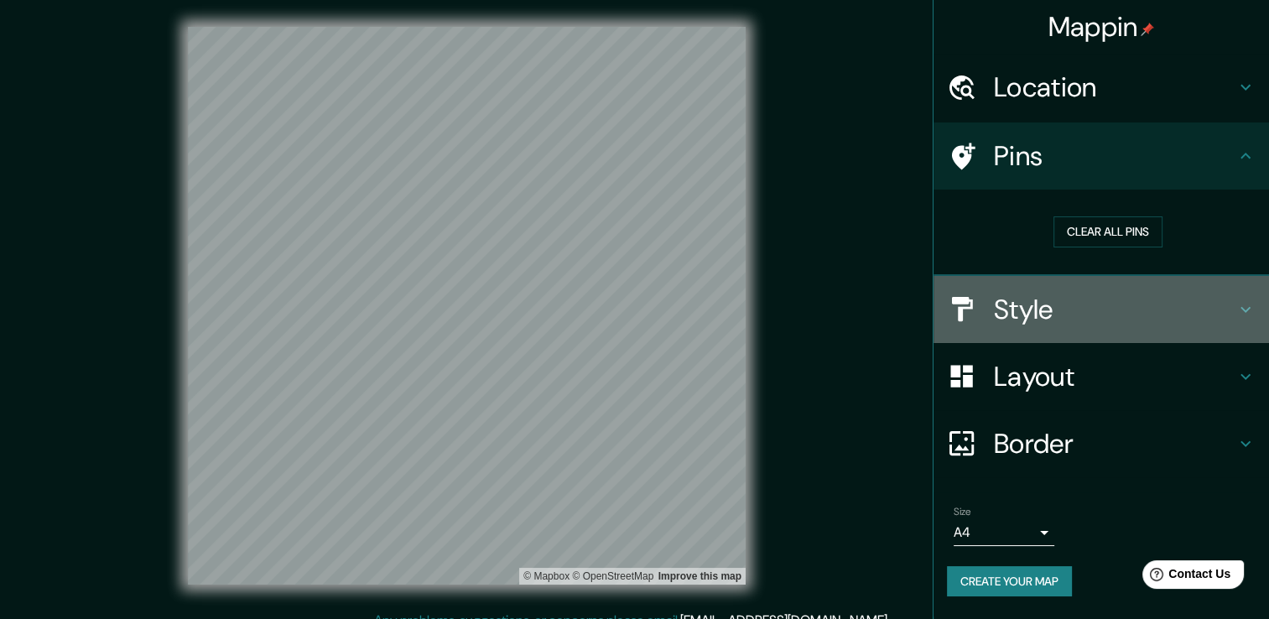
click at [1255, 308] on div "Style" at bounding box center [1100, 309] width 335 height 67
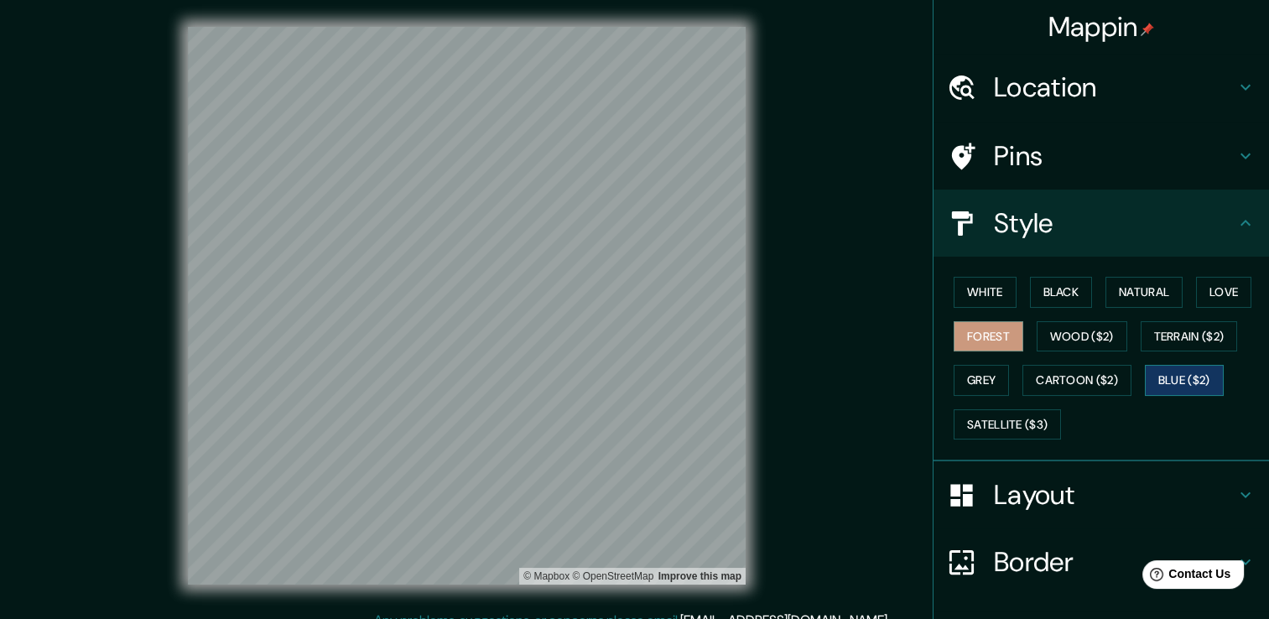
click at [1185, 386] on button "Blue ($2)" at bounding box center [1184, 380] width 79 height 31
click at [1065, 86] on h4 "Location" at bounding box center [1115, 87] width 242 height 34
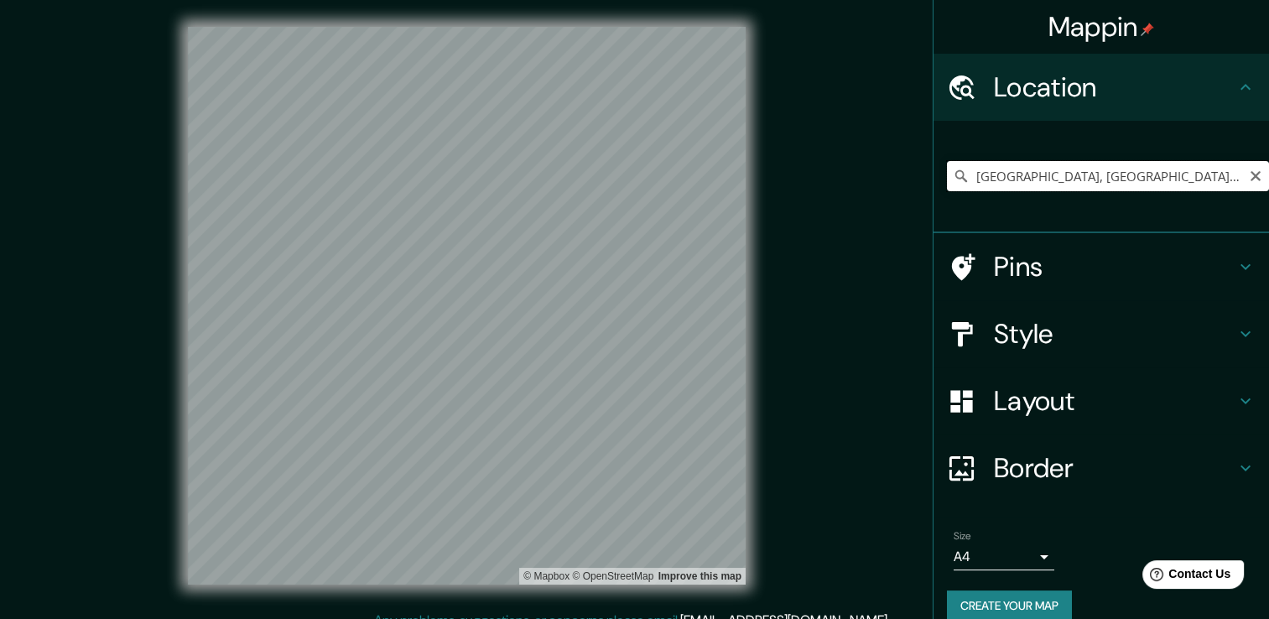
click at [1072, 175] on input "[GEOGRAPHIC_DATA], [GEOGRAPHIC_DATA], [GEOGRAPHIC_DATA]" at bounding box center [1108, 176] width 322 height 30
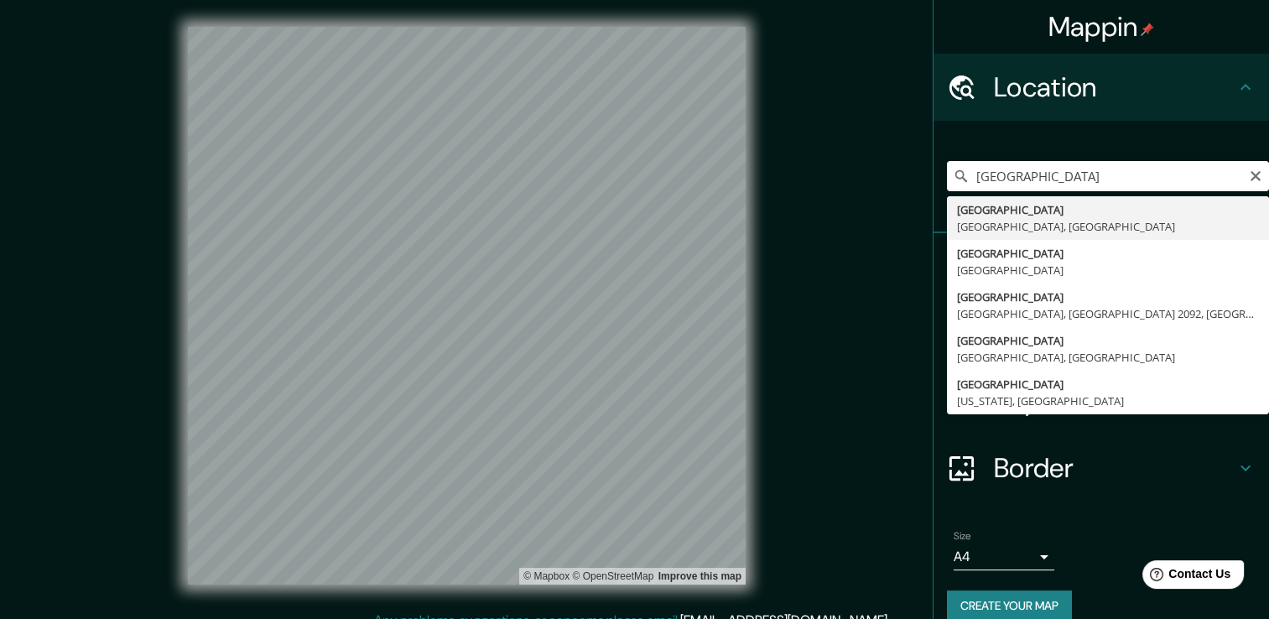
type input "[GEOGRAPHIC_DATA], [GEOGRAPHIC_DATA], [GEOGRAPHIC_DATA]"
